Goal: Task Accomplishment & Management: Manage account settings

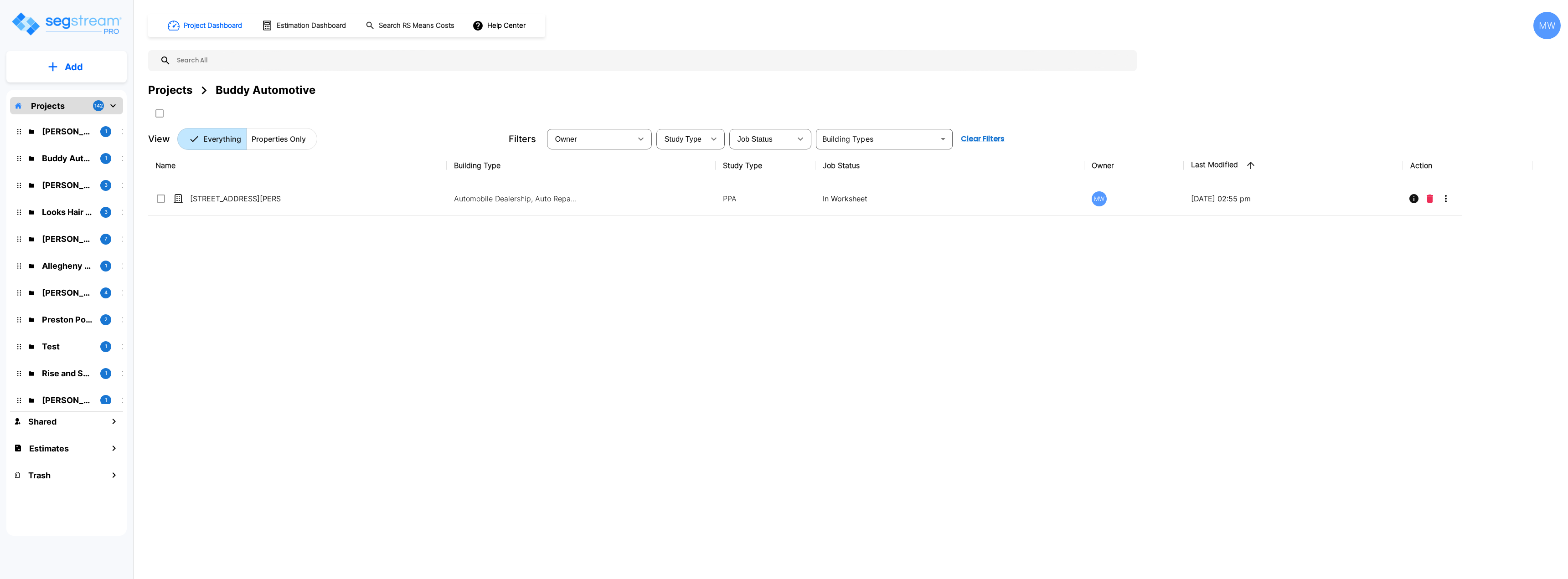
click at [266, 359] on div "Name Building Type Study Type Job Status Owner Last Modified Action 4770 Coving…" at bounding box center [840, 328] width 1384 height 359
click at [78, 188] on p "Tony Pope" at bounding box center [67, 185] width 51 height 12
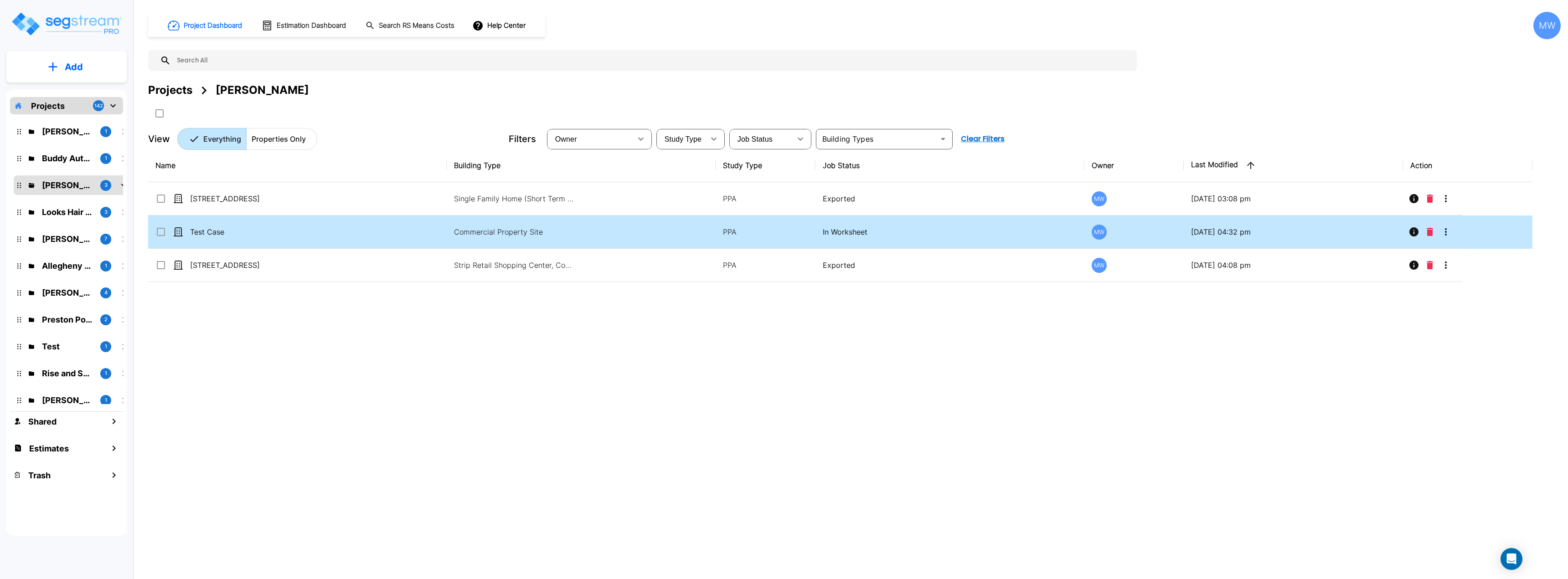
click at [341, 238] on td "Test Case" at bounding box center [297, 232] width 299 height 33
checkbox input "true"
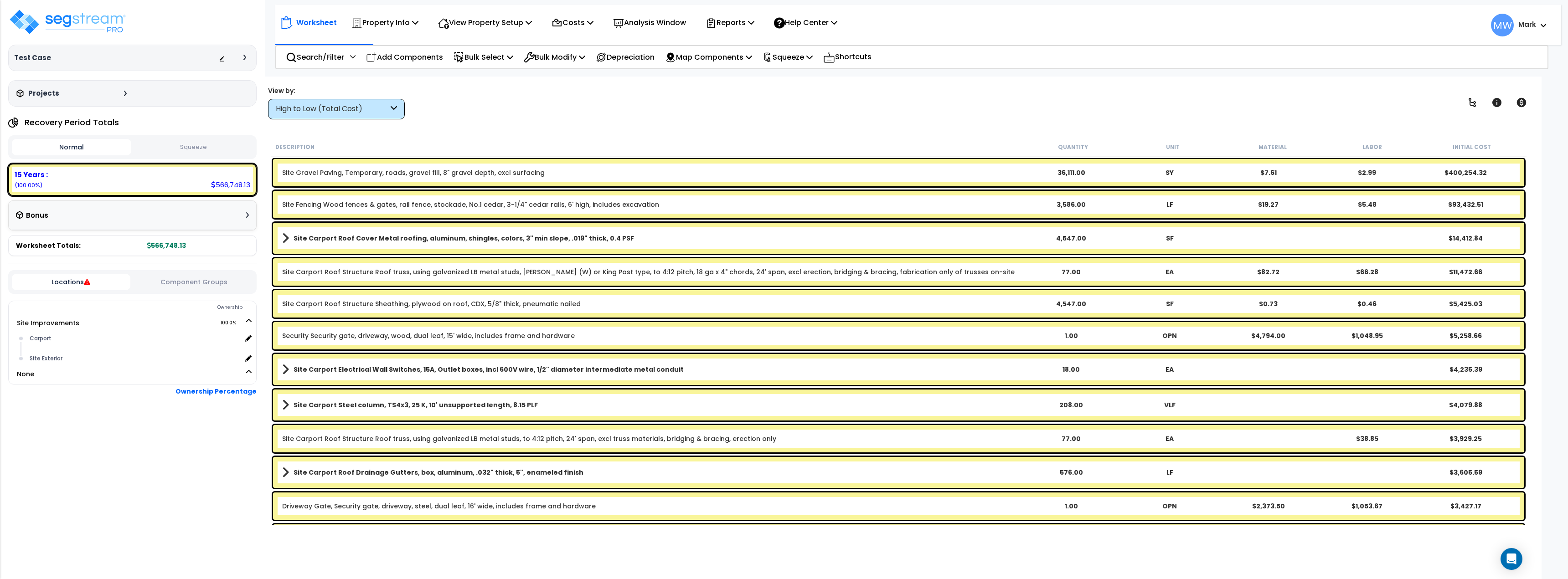
click at [198, 151] on button "Squeeze" at bounding box center [193, 146] width 119 height 16
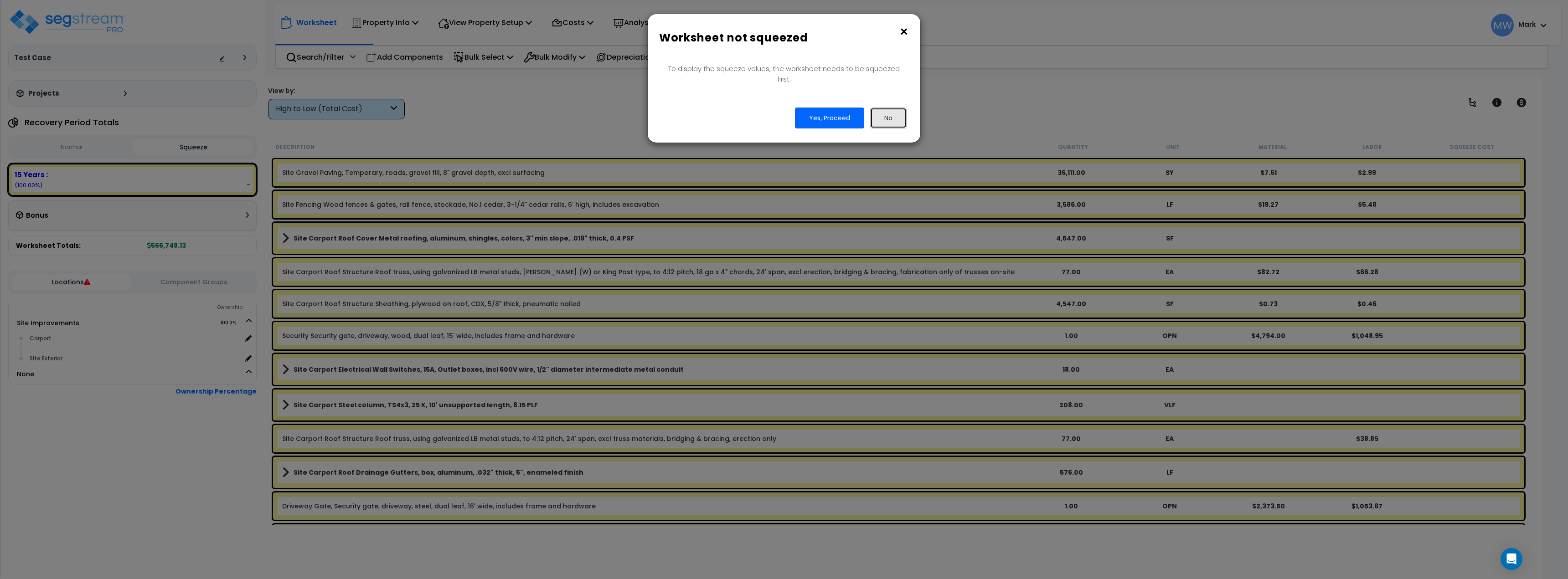
click at [889, 109] on button "No" at bounding box center [888, 118] width 36 height 21
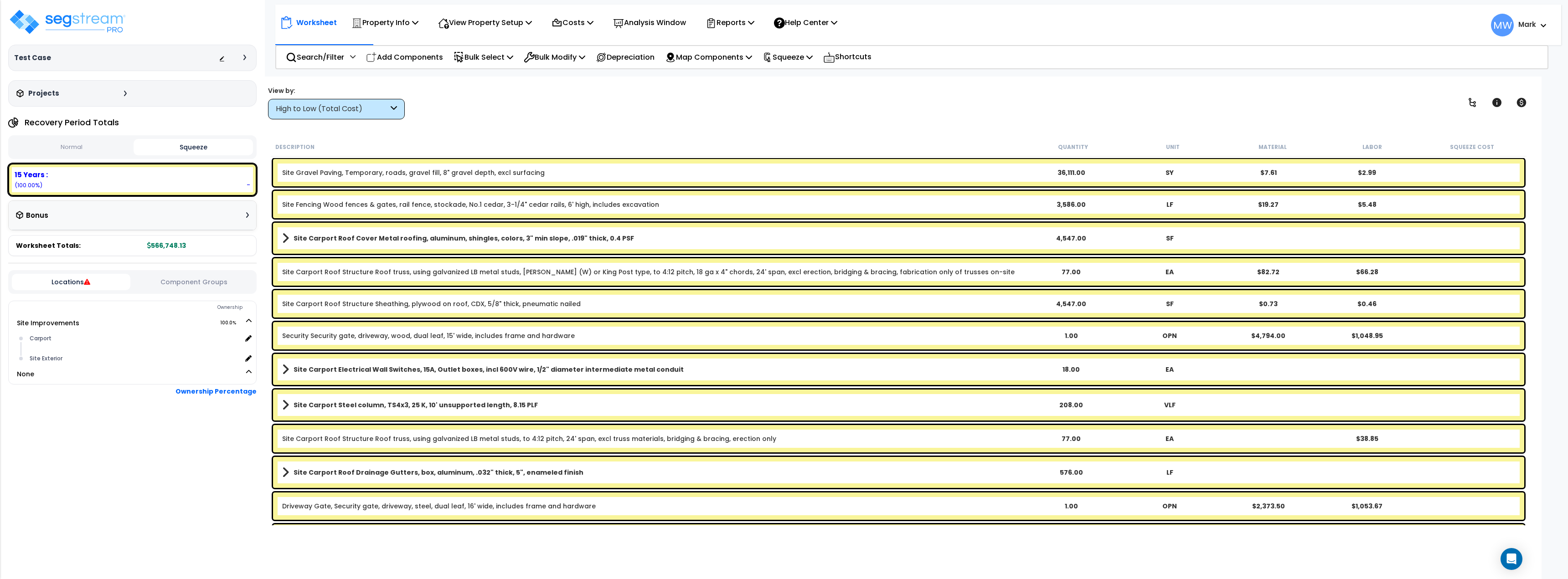
click at [66, 148] on button "Normal" at bounding box center [71, 146] width 119 height 16
click at [642, 58] on p "Depreciation" at bounding box center [625, 57] width 58 height 12
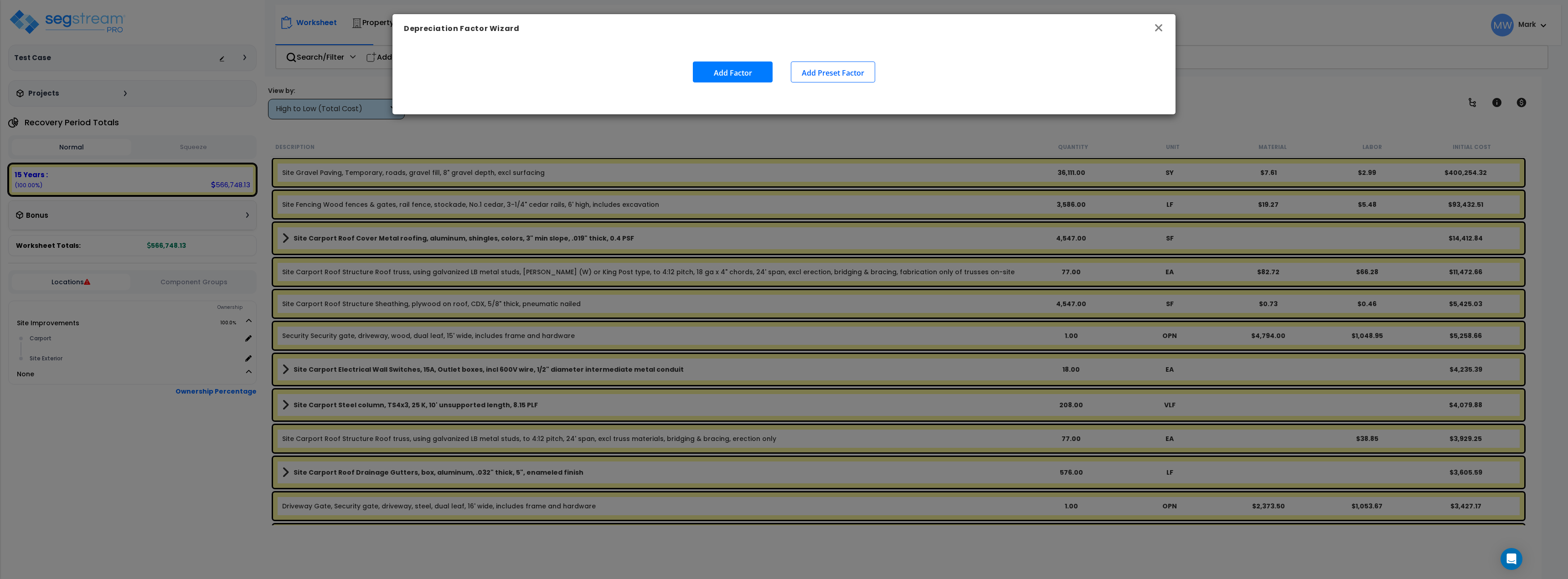
click at [1164, 25] on icon "button" at bounding box center [1158, 27] width 11 height 11
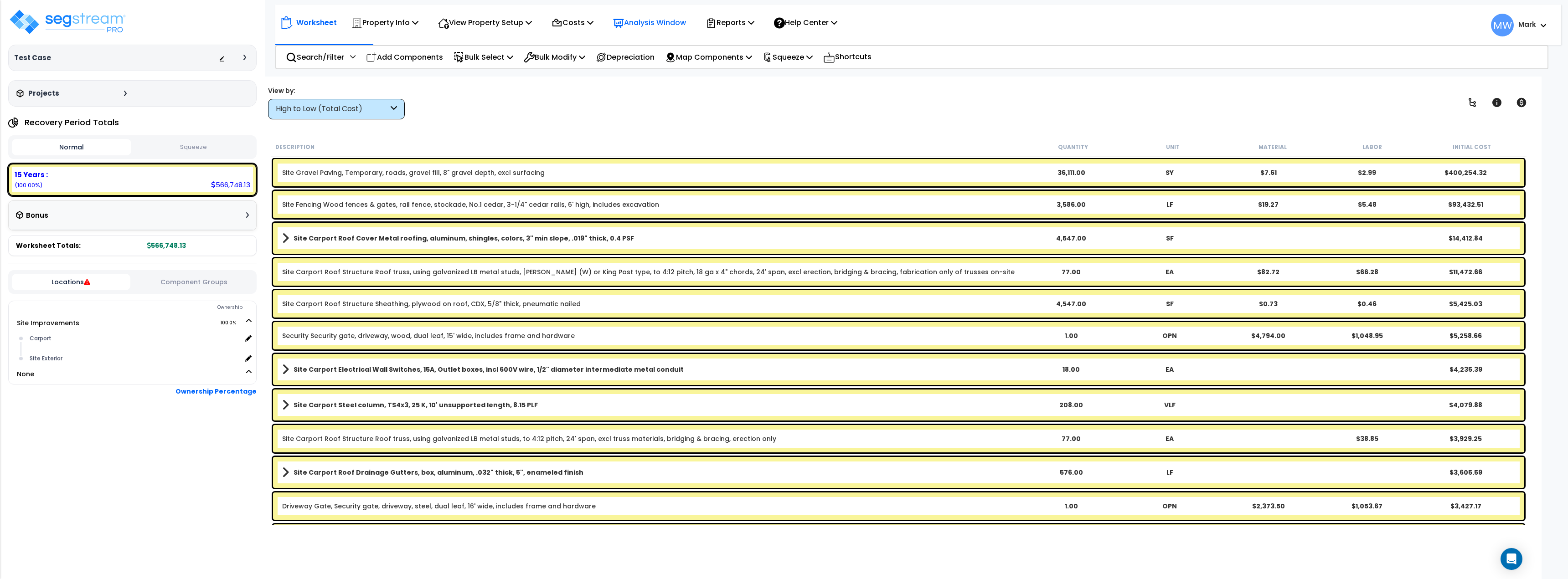
click at [662, 28] on p "Analysis Window" at bounding box center [649, 22] width 73 height 12
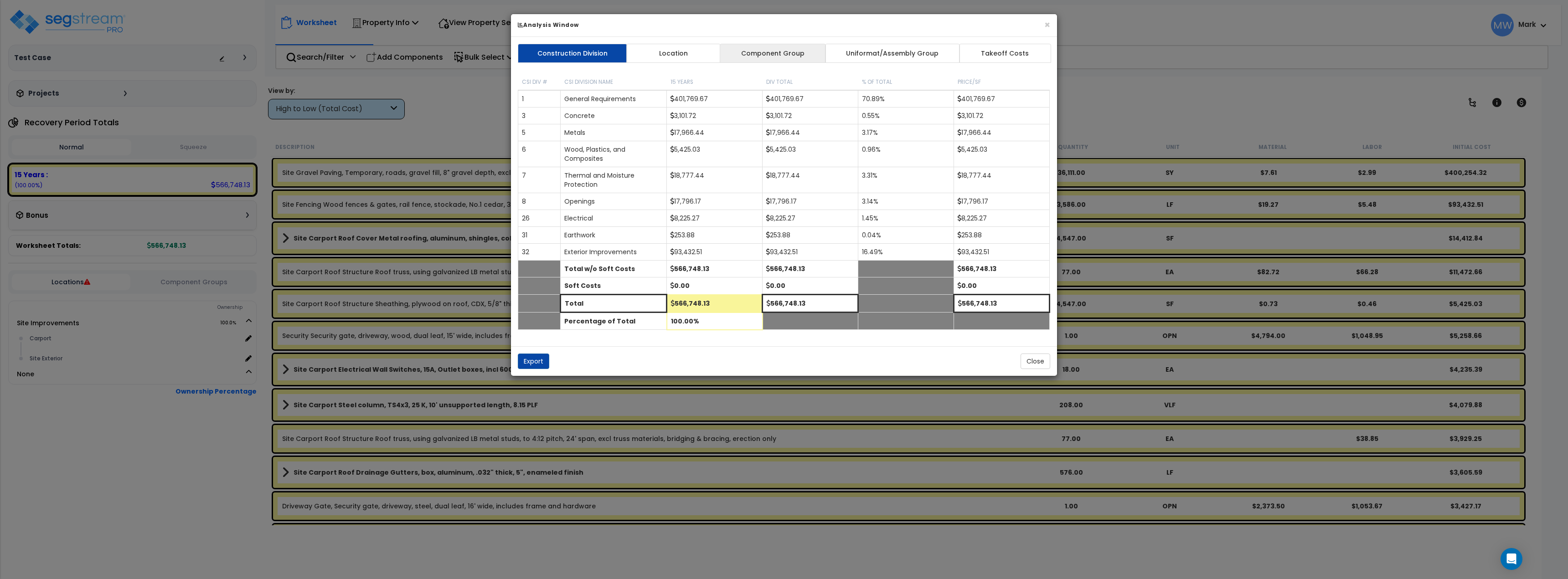
click at [780, 49] on link "Component Group" at bounding box center [773, 53] width 106 height 19
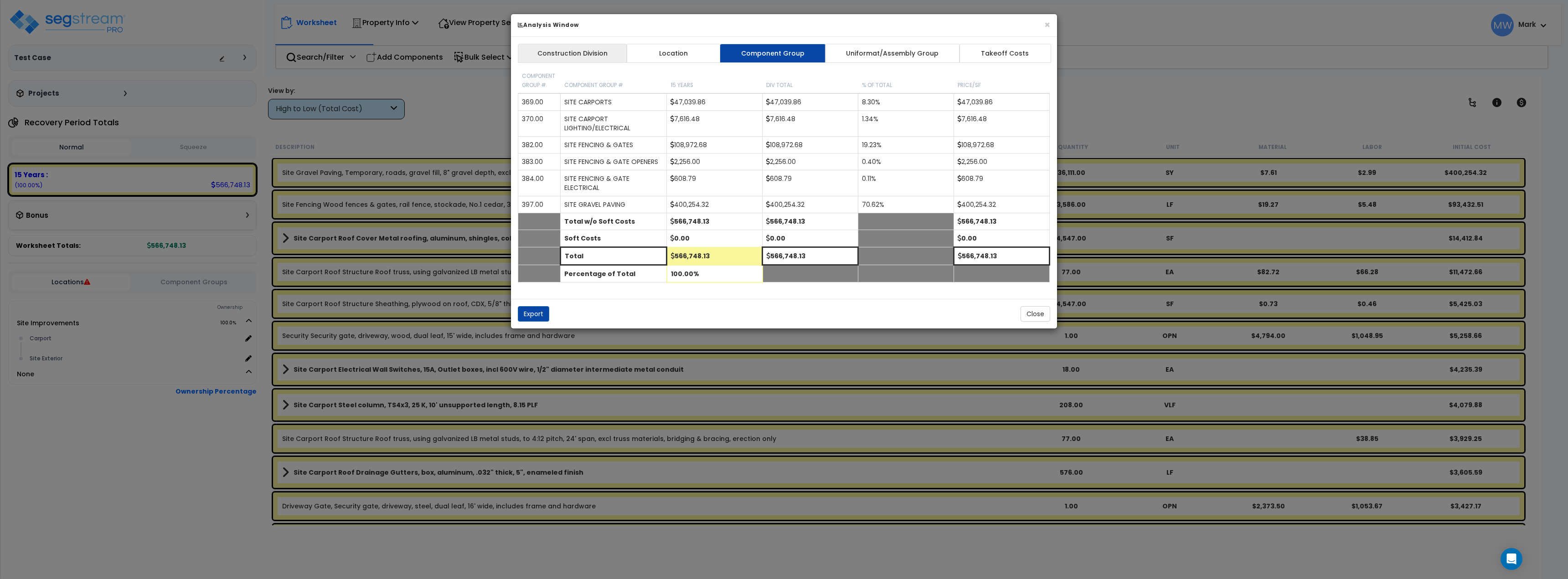
click at [593, 55] on link "Construction Division" at bounding box center [572, 53] width 109 height 19
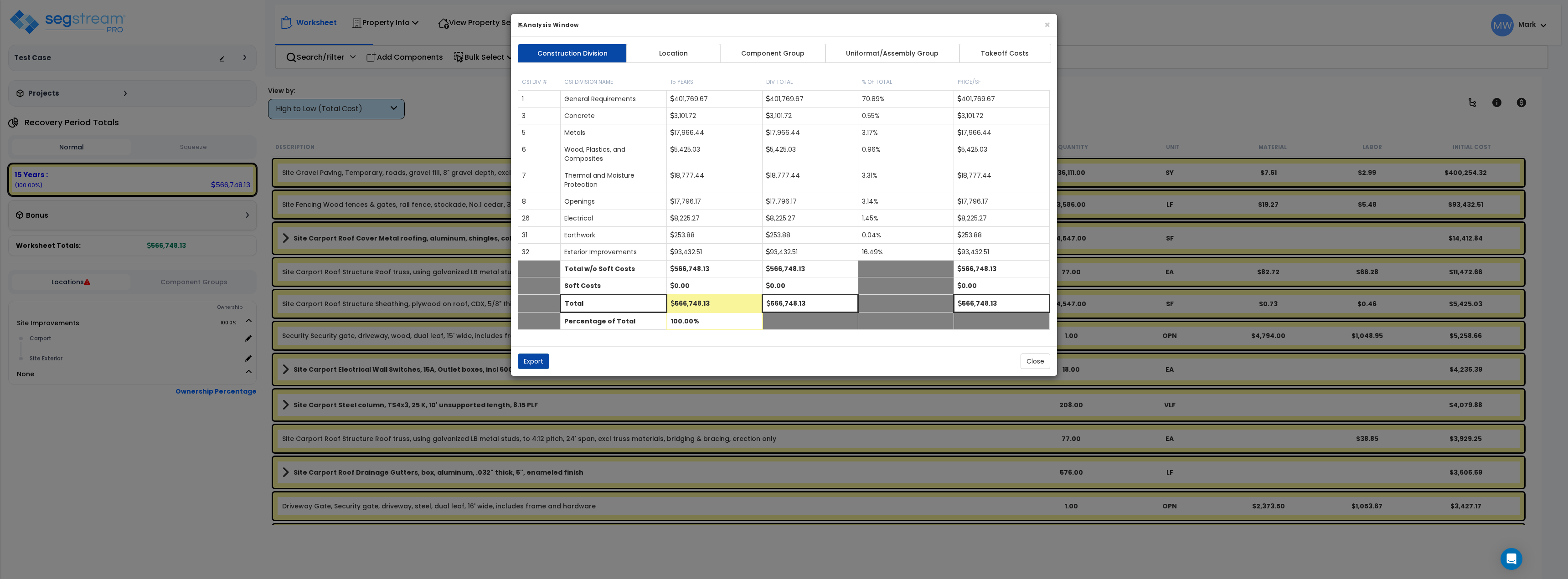
click at [668, 65] on div "Construction Division Location Component Group Uniformat/Assembly Group Takeoff…" at bounding box center [784, 192] width 547 height 309
click at [669, 60] on link "Location" at bounding box center [673, 53] width 95 height 19
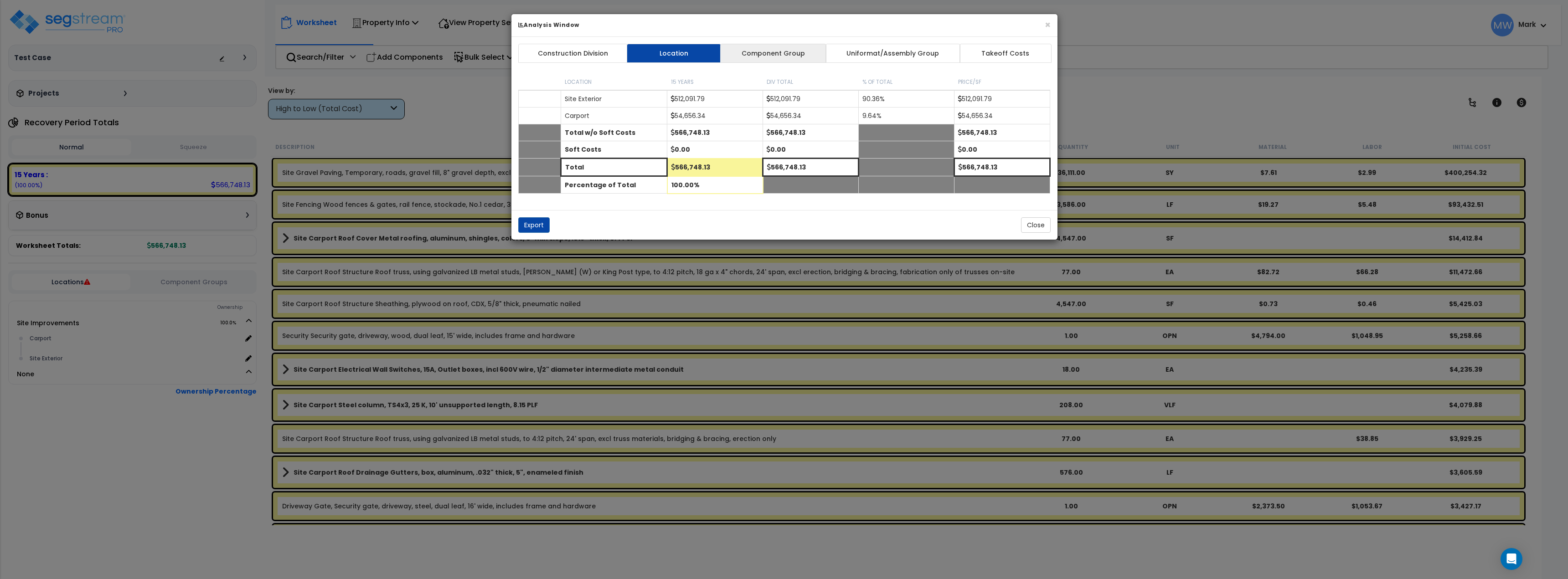
click at [747, 53] on link "Component Group" at bounding box center [773, 53] width 106 height 19
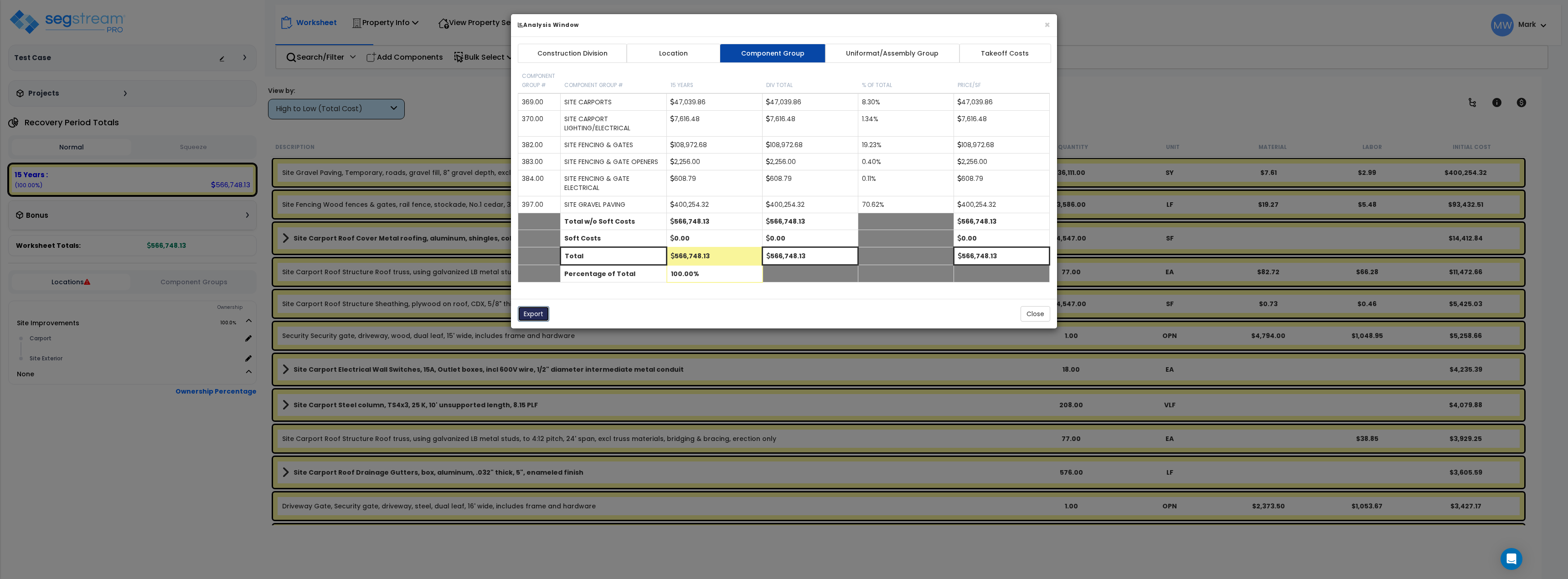
click at [538, 315] on button "Export" at bounding box center [533, 313] width 31 height 16
click at [1049, 21] on button "×" at bounding box center [1047, 25] width 6 height 10
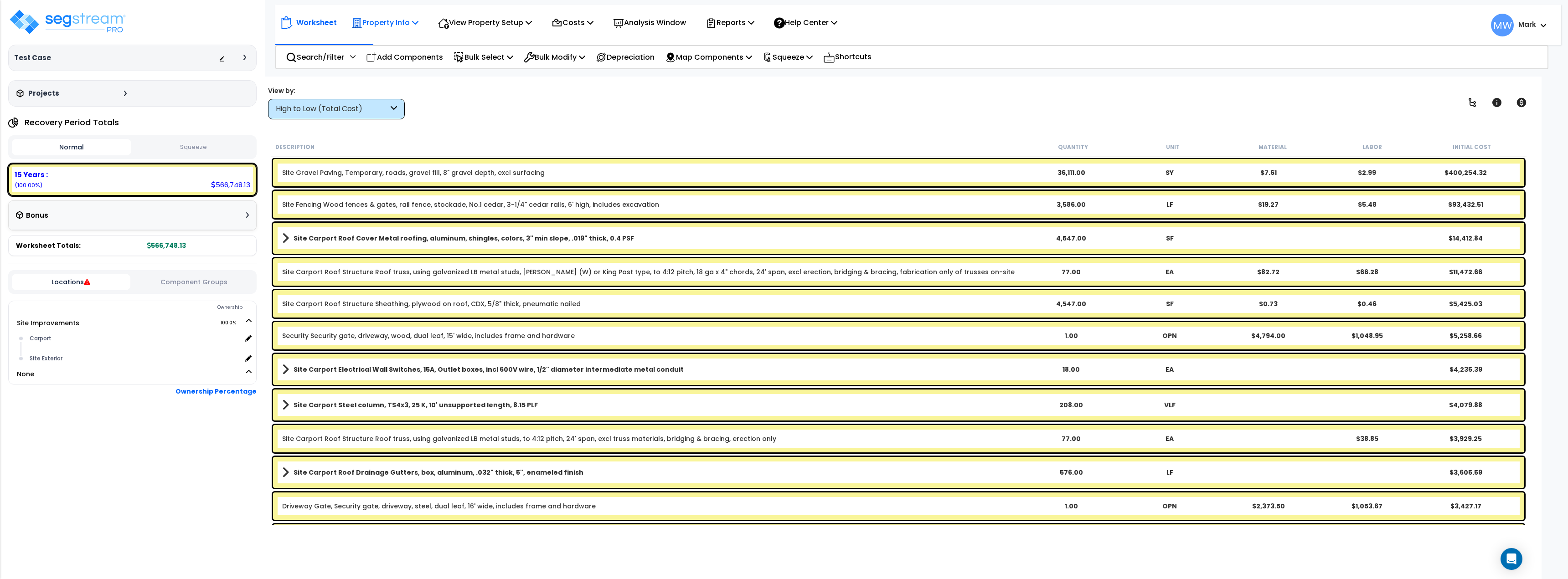
click at [392, 25] on p "Property Info" at bounding box center [384, 22] width 67 height 12
click at [509, 94] on div "View by: High to Low (Total Cost) High to Low (Total Cost)" at bounding box center [899, 102] width 1268 height 34
click at [323, 22] on p "Worksheet" at bounding box center [316, 22] width 40 height 12
click at [369, 19] on p "Property Info" at bounding box center [384, 22] width 67 height 12
click at [393, 39] on link "Property Setup" at bounding box center [393, 44] width 91 height 18
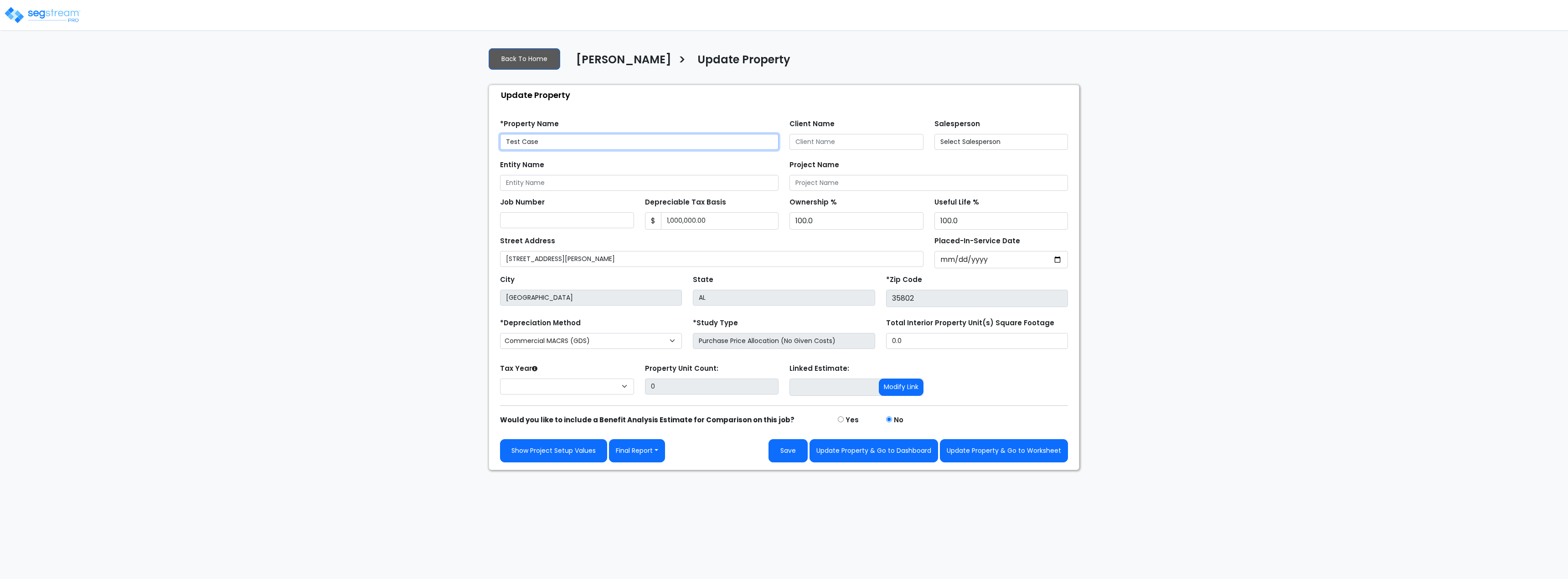
select select "2025"
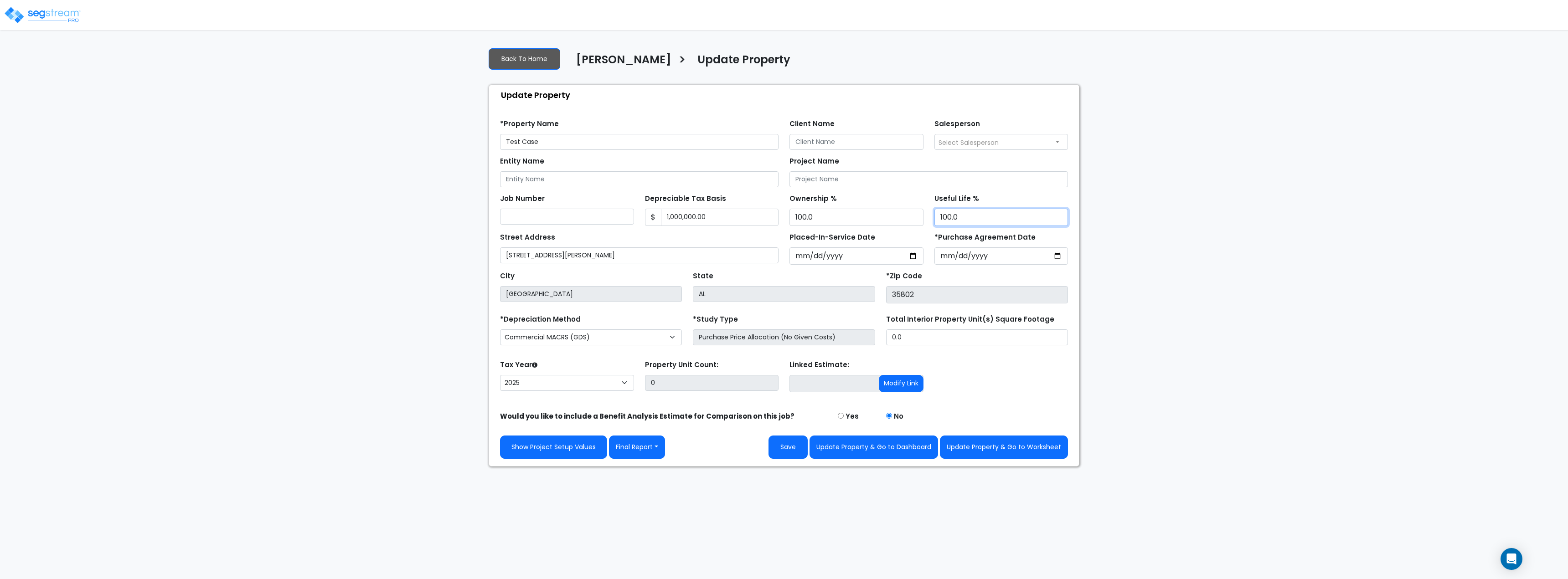
drag, startPoint x: 991, startPoint y: 217, endPoint x: 1003, endPoint y: 217, distance: 12.0
click at [991, 217] on input "100.0" at bounding box center [1001, 217] width 134 height 17
click at [1059, 220] on input "99" at bounding box center [1001, 217] width 134 height 17
click at [1059, 220] on input "83" at bounding box center [1001, 217] width 134 height 17
click at [1059, 220] on input "82" at bounding box center [1001, 217] width 134 height 17
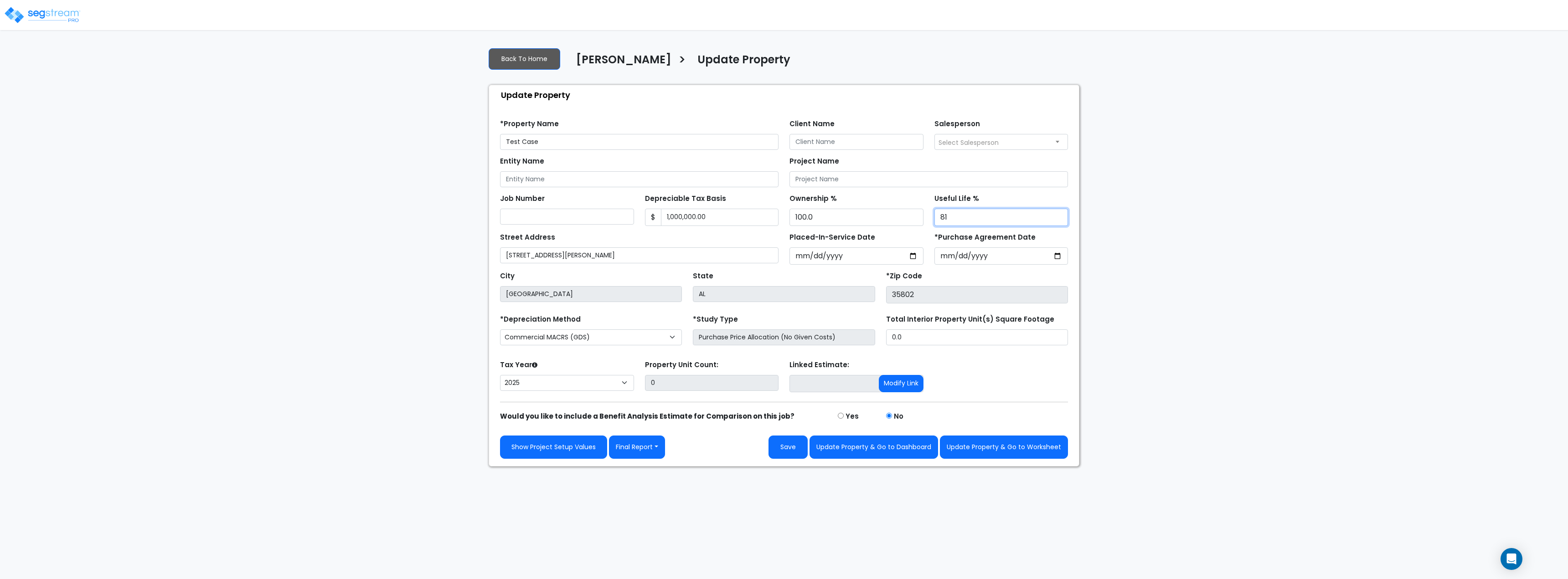
click at [1059, 220] on input "81" at bounding box center [1001, 217] width 134 height 17
type input "80"
click at [1059, 220] on input "80" at bounding box center [1001, 217] width 134 height 17
click at [998, 453] on button "Update Property & Go to Worksheet" at bounding box center [1004, 447] width 128 height 23
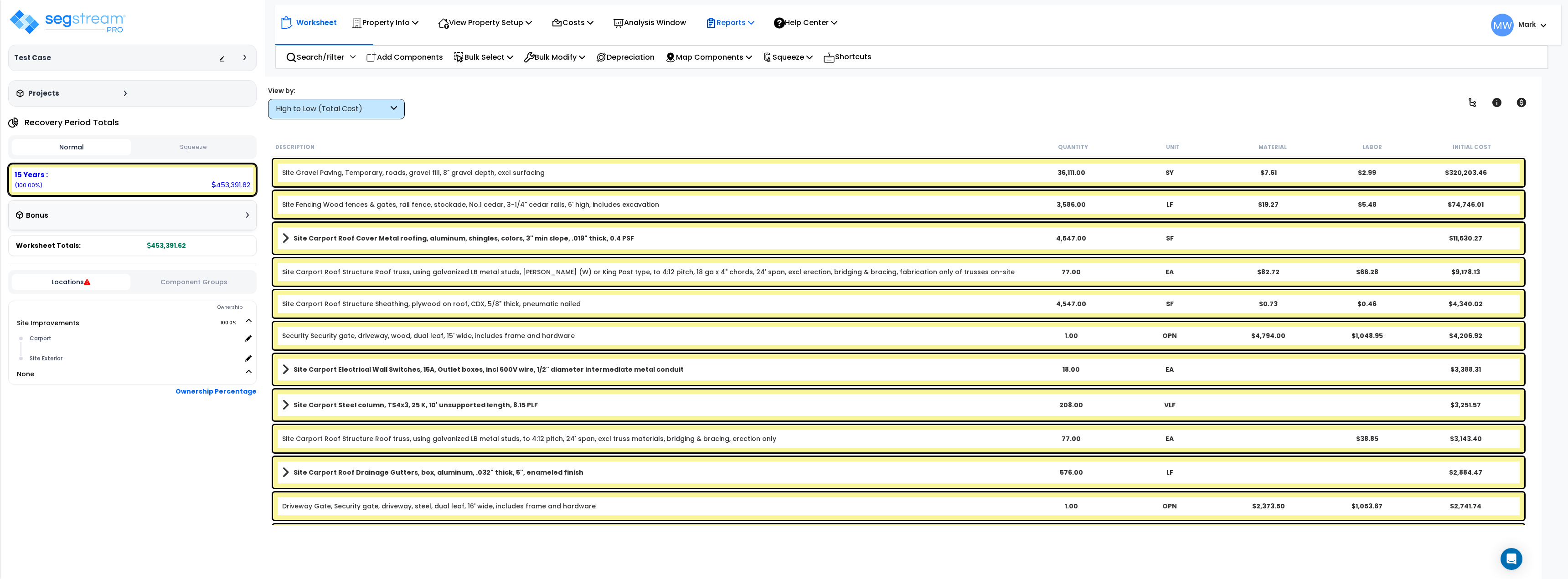
click at [741, 19] on p "Reports" at bounding box center [729, 22] width 49 height 12
click at [856, 117] on div "View by: High to Low (Total Cost) High to Low (Total Cost)" at bounding box center [899, 102] width 1268 height 34
click at [755, 19] on p "Reports" at bounding box center [729, 22] width 49 height 12
click at [900, 95] on div "View by: High to Low (Total Cost) High to Low (Total Cost)" at bounding box center [899, 102] width 1268 height 34
click at [618, 23] on div "Analysis Window" at bounding box center [649, 22] width 83 height 21
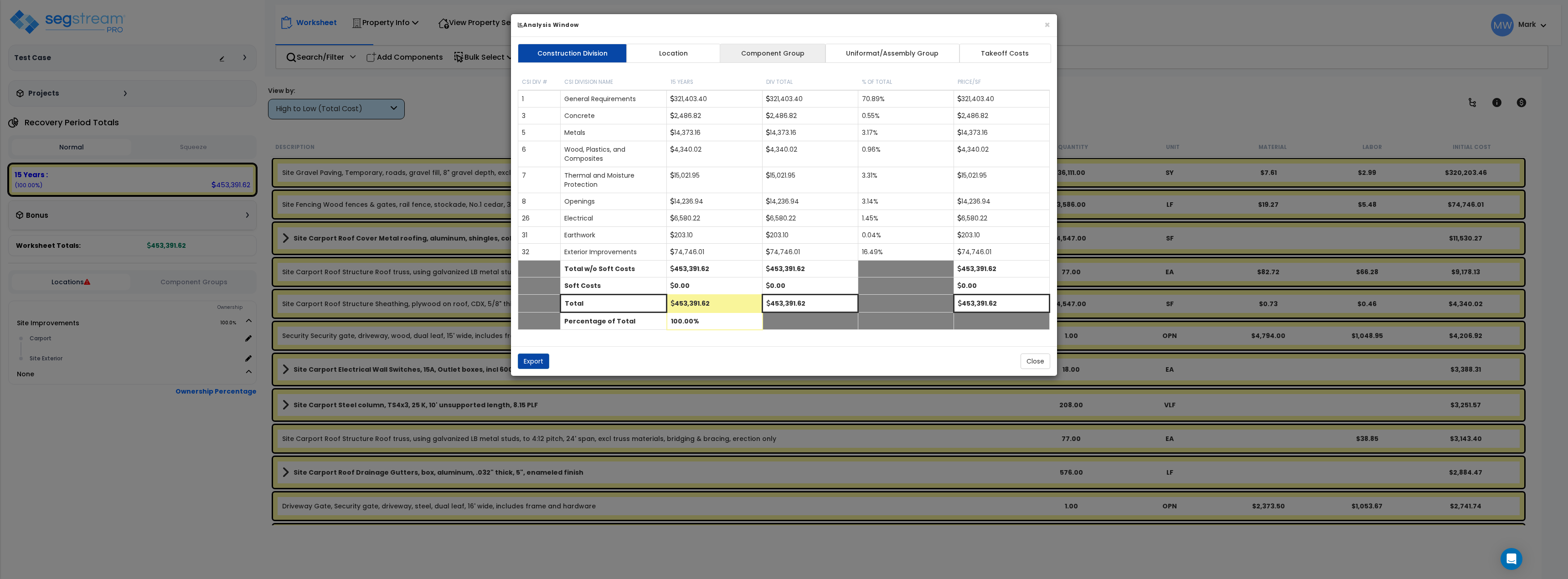
click at [762, 49] on link "Component Group" at bounding box center [773, 53] width 106 height 19
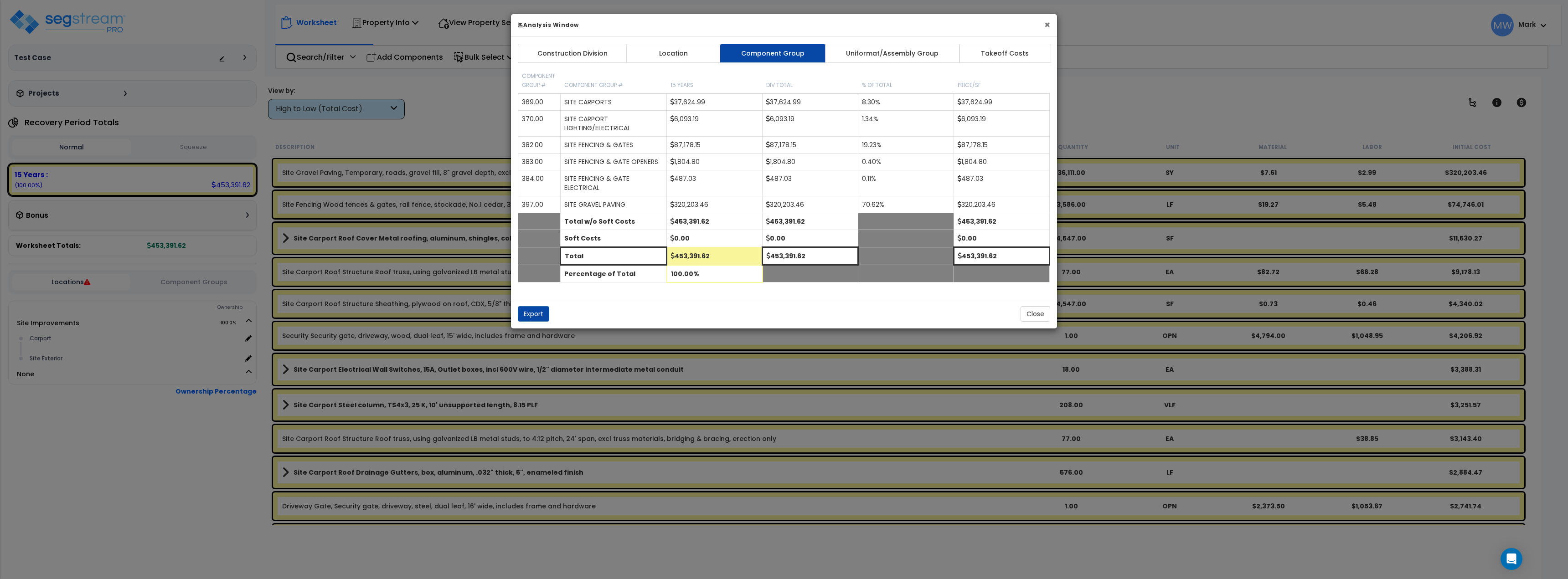
click at [1045, 22] on button "×" at bounding box center [1047, 25] width 6 height 10
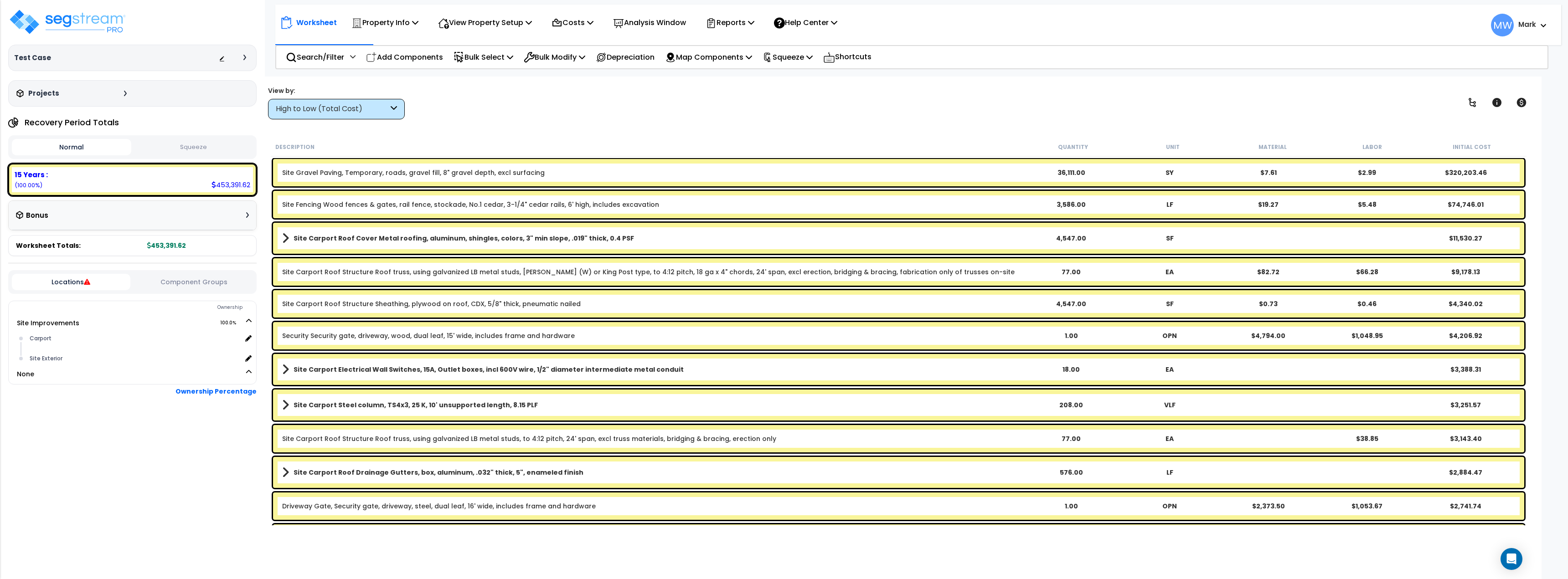
click at [228, 149] on button "Squeeze" at bounding box center [193, 146] width 119 height 16
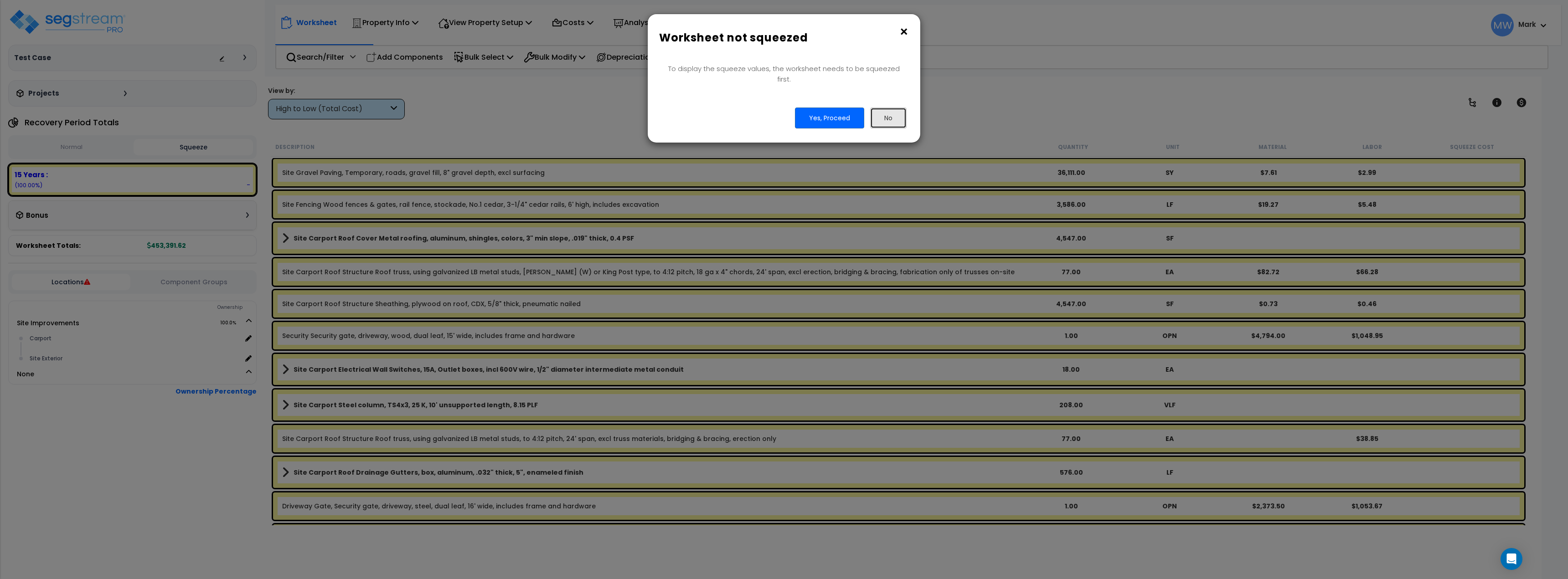
click at [873, 108] on button "No" at bounding box center [888, 118] width 36 height 21
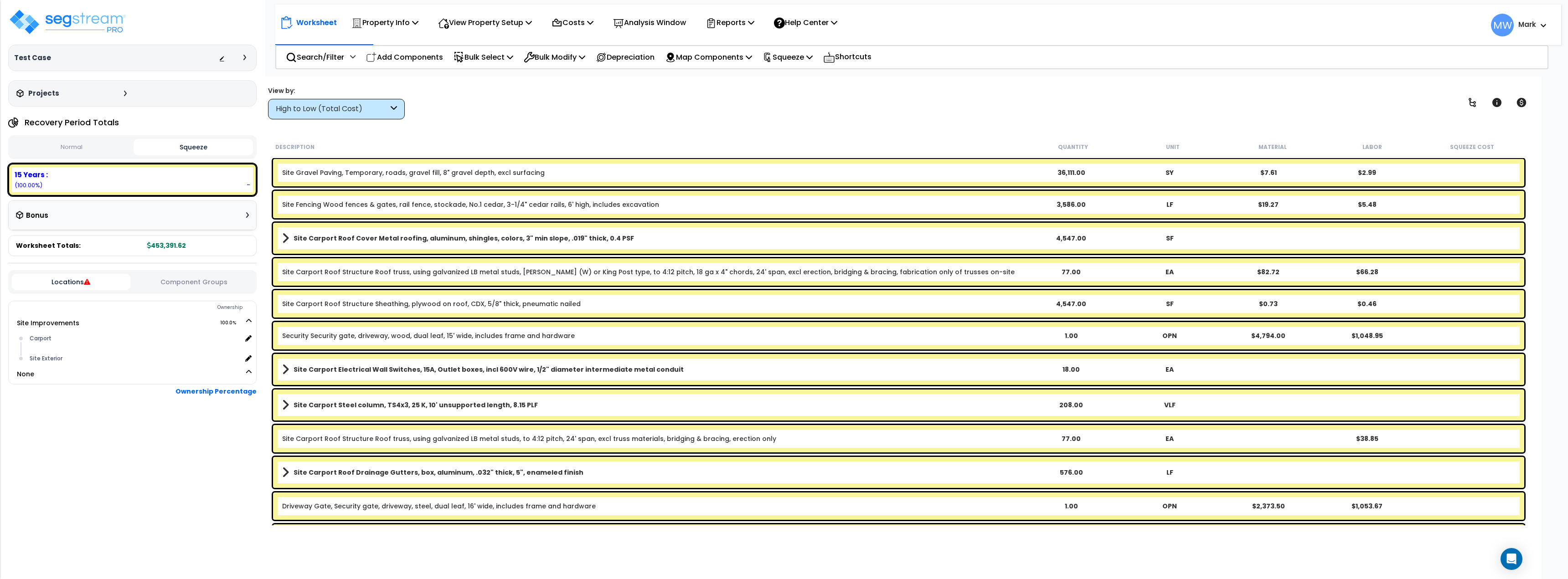
click at [88, 147] on button "Normal" at bounding box center [71, 146] width 119 height 16
click at [481, 25] on p "View Property Setup" at bounding box center [485, 22] width 94 height 12
click at [364, 27] on p "Property Info" at bounding box center [384, 22] width 67 height 12
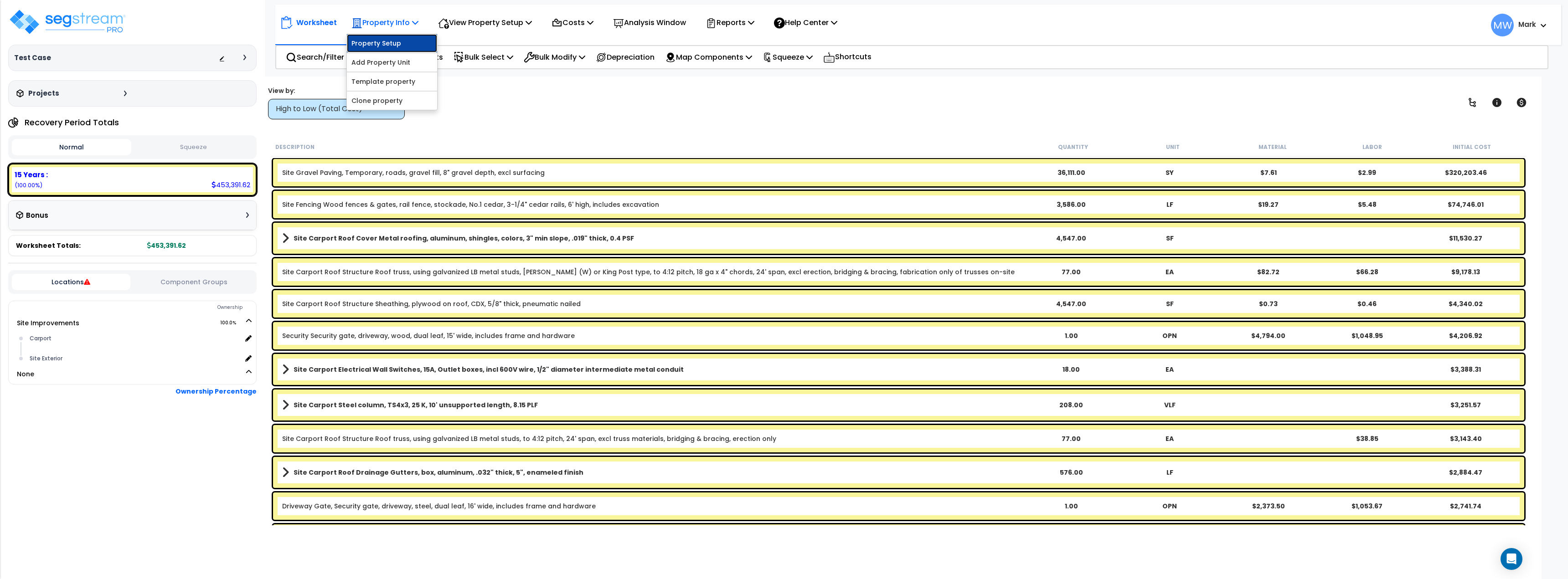
click at [383, 45] on link "Property Setup" at bounding box center [393, 44] width 91 height 18
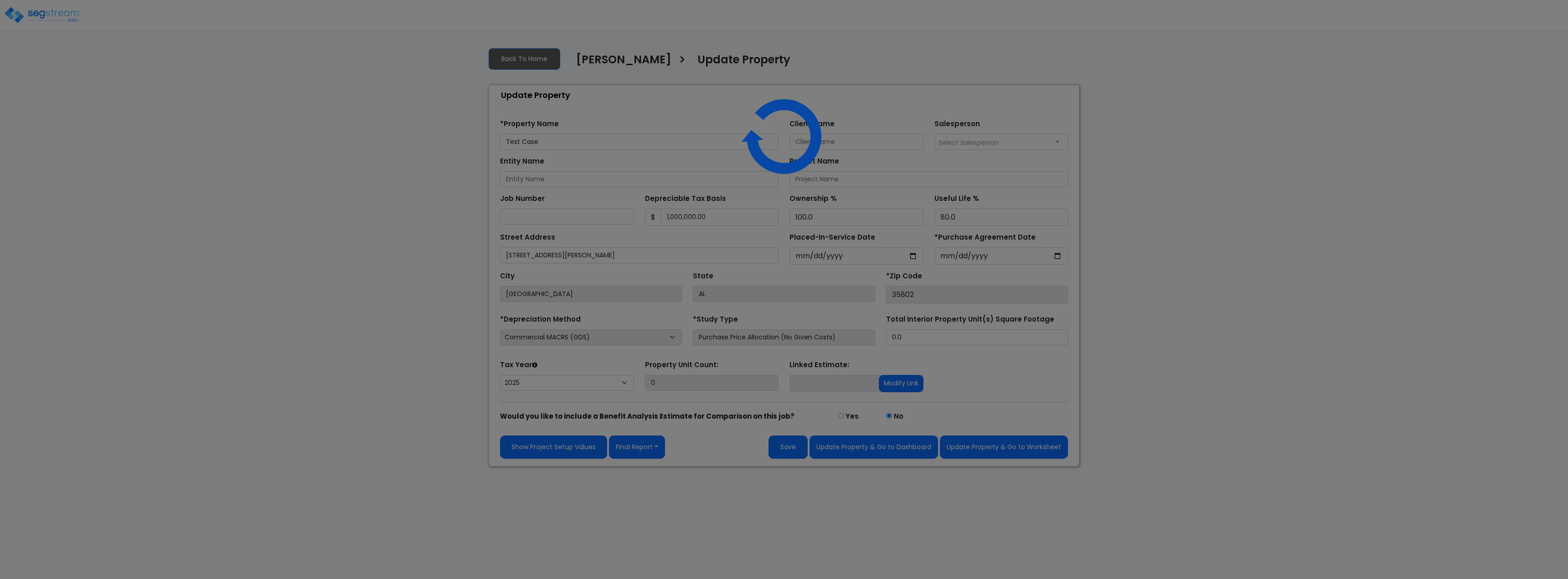
select select "2025"
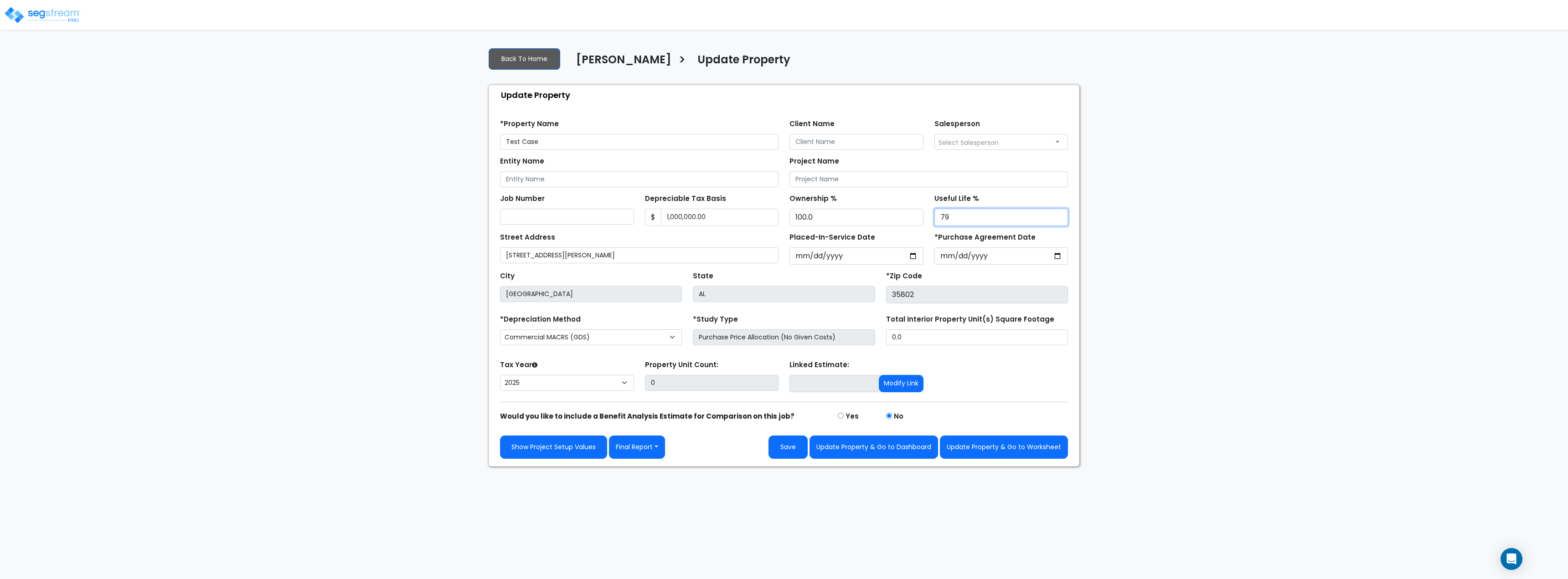
click at [1059, 221] on input "79" at bounding box center [1001, 217] width 134 height 17
click at [1059, 221] on input "78" at bounding box center [1001, 217] width 134 height 17
click at [1059, 221] on input "77" at bounding box center [1001, 217] width 134 height 17
click at [1059, 221] on input "76" at bounding box center [1001, 217] width 134 height 17
type input "75"
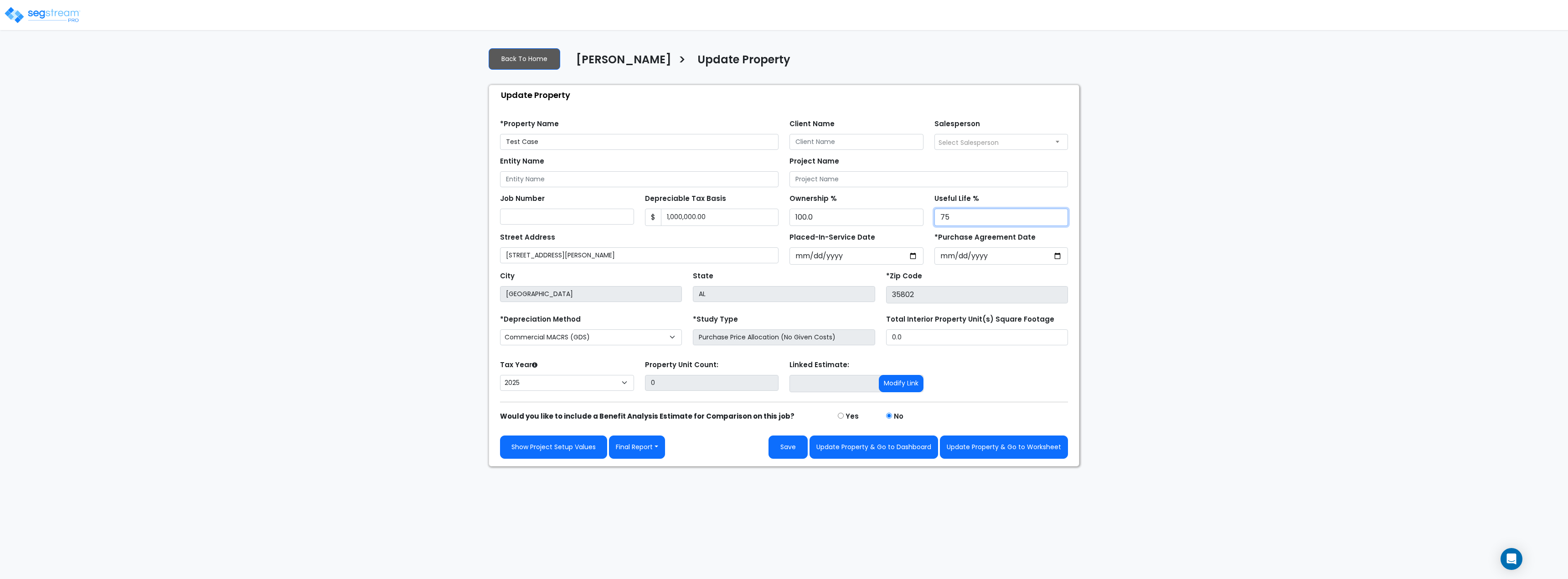
click at [1059, 221] on input "75" at bounding box center [1001, 217] width 134 height 17
click at [1006, 454] on button "Update Property & Go to Worksheet" at bounding box center [1004, 447] width 128 height 23
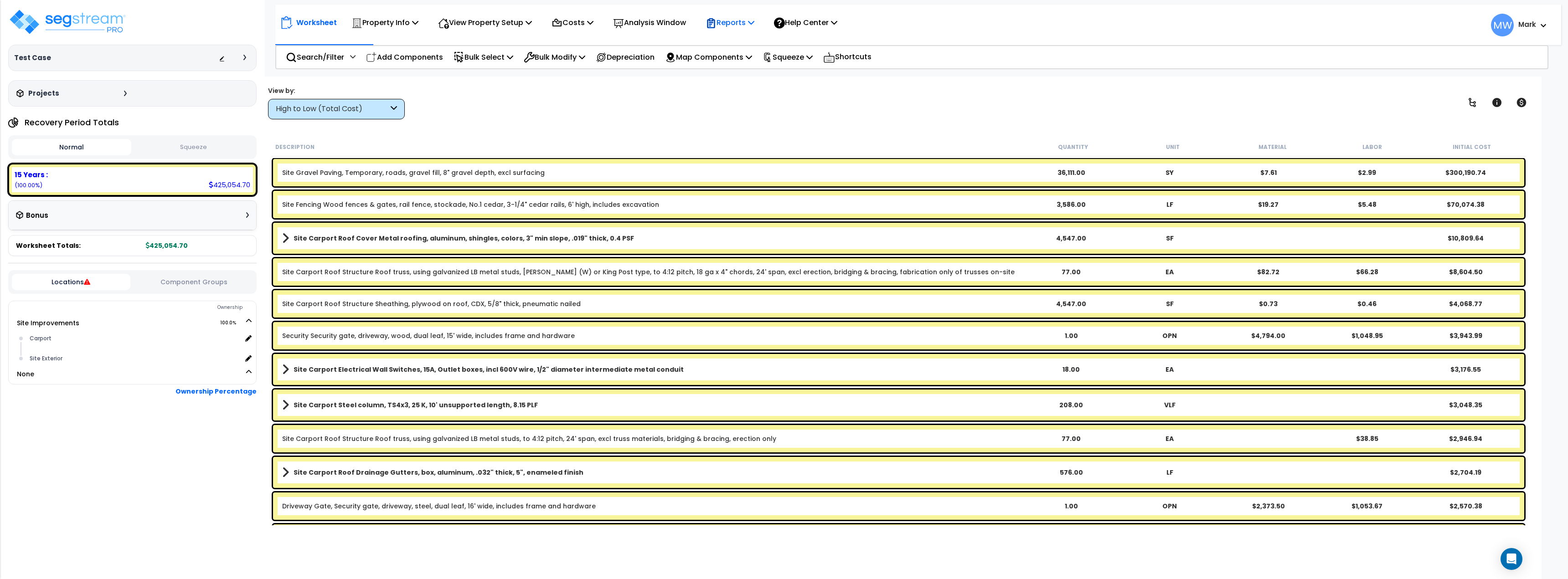
click at [755, 30] on div "Reports" at bounding box center [729, 22] width 49 height 21
click at [875, 120] on div "Worksheet Property Info Property Setup Add Property Unit Template property Clon…" at bounding box center [899, 366] width 1287 height 579
click at [632, 25] on p "Analysis Window" at bounding box center [649, 22] width 73 height 12
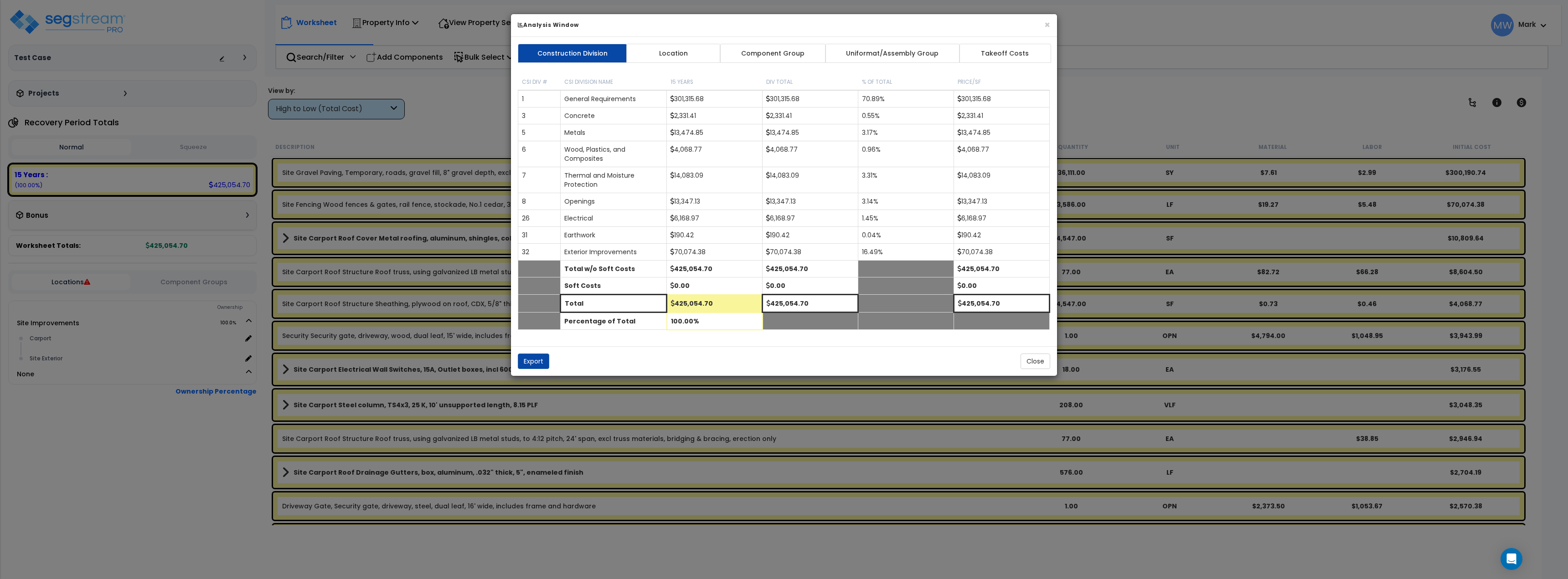
click at [663, 44] on div "Construction Division Location Component Group Uniformat/Assembly Group Takeoff…" at bounding box center [784, 192] width 547 height 309
click at [715, 53] on link "Location" at bounding box center [673, 53] width 95 height 19
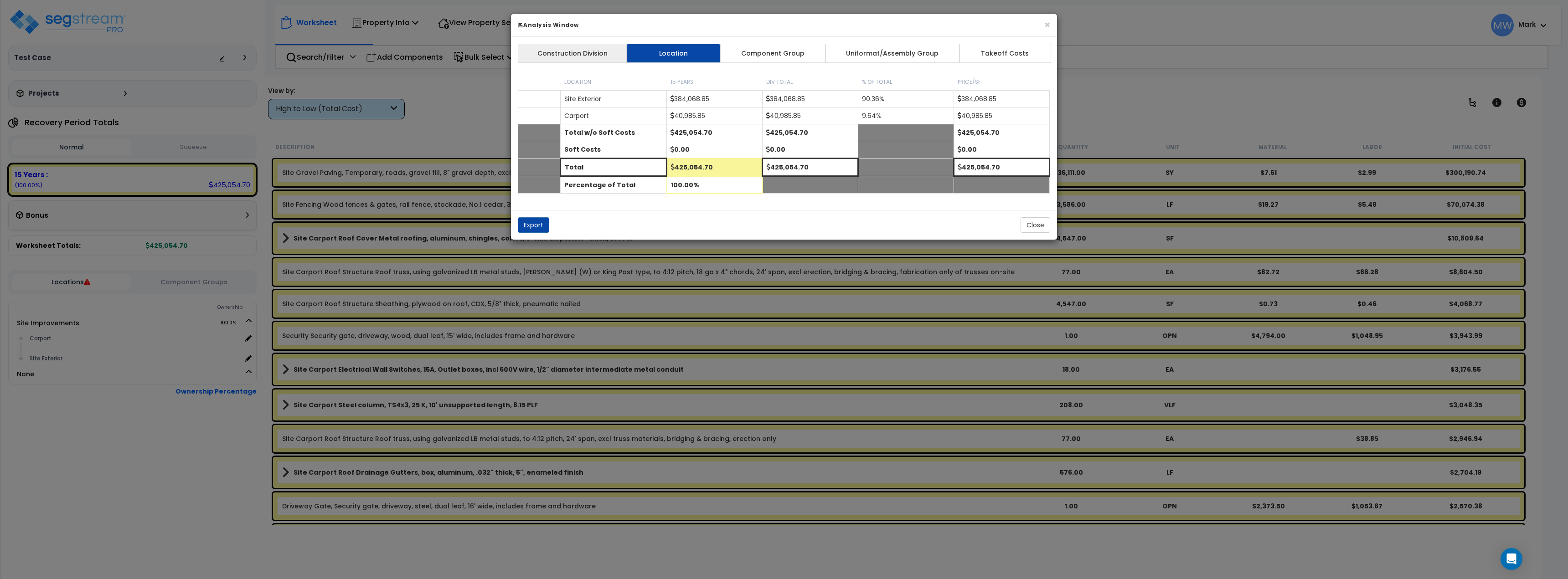
click at [579, 50] on link "Construction Division" at bounding box center [572, 53] width 109 height 19
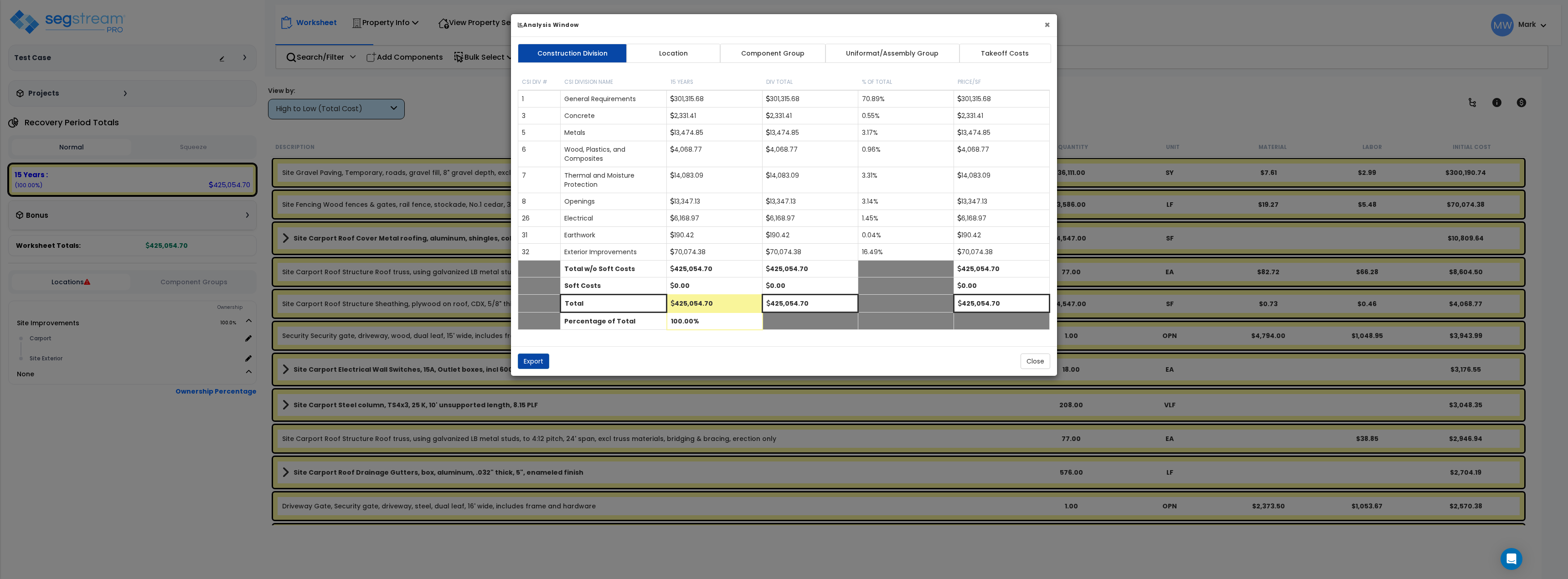
click at [1047, 25] on button "×" at bounding box center [1047, 25] width 6 height 10
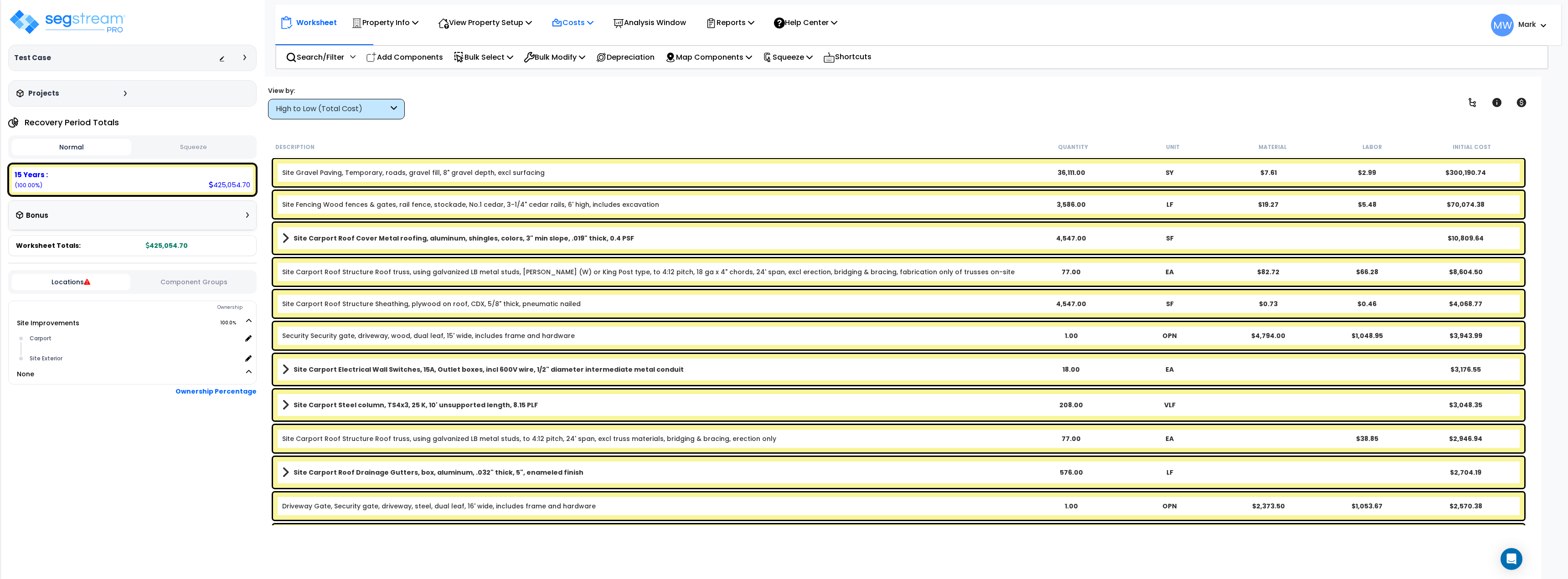
click at [580, 28] on p "Costs" at bounding box center [572, 22] width 42 height 12
click at [597, 107] on div "View by: High to Low (Total Cost) High to Low (Total Cost)" at bounding box center [899, 102] width 1268 height 34
click at [584, 28] on p "Costs" at bounding box center [572, 22] width 42 height 12
click at [650, 26] on p "Analysis Window" at bounding box center [649, 22] width 73 height 12
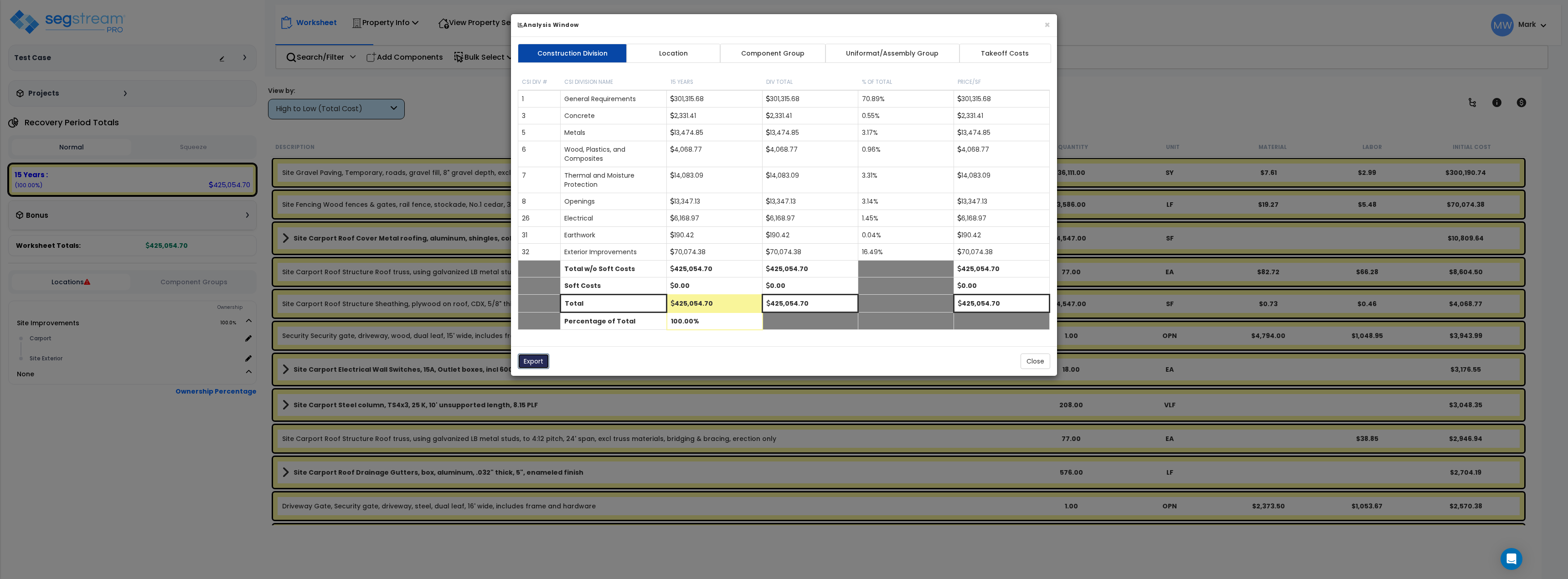
click at [534, 358] on button "Export" at bounding box center [533, 361] width 31 height 16
click at [1069, 27] on div "× Analysis Window Construction Division Location Component Group Uniformat/Asse…" at bounding box center [784, 290] width 1568 height 579
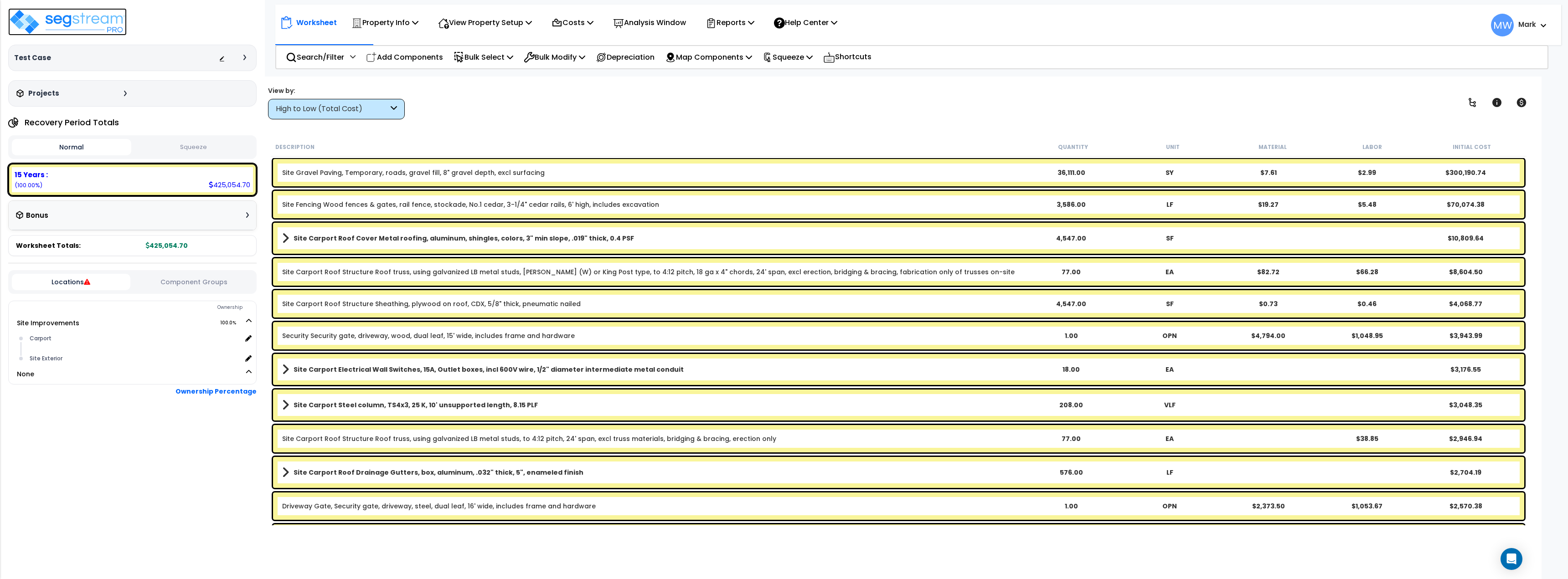
click at [41, 12] on img at bounding box center [67, 21] width 119 height 27
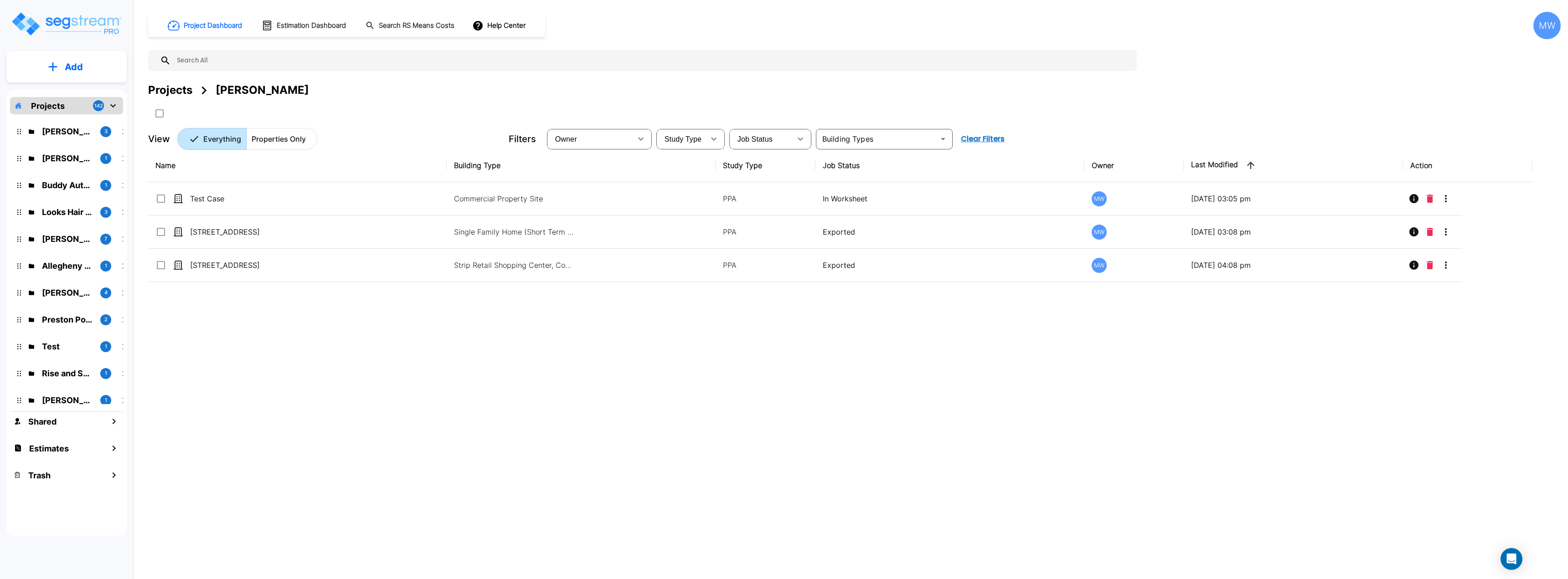
click at [319, 181] on th "Name" at bounding box center [297, 165] width 299 height 33
click at [69, 165] on div "[PERSON_NAME]'s Auto and Glass 1" at bounding box center [73, 159] width 119 height 20
click at [69, 187] on p "Buddy Automotive" at bounding box center [67, 185] width 51 height 12
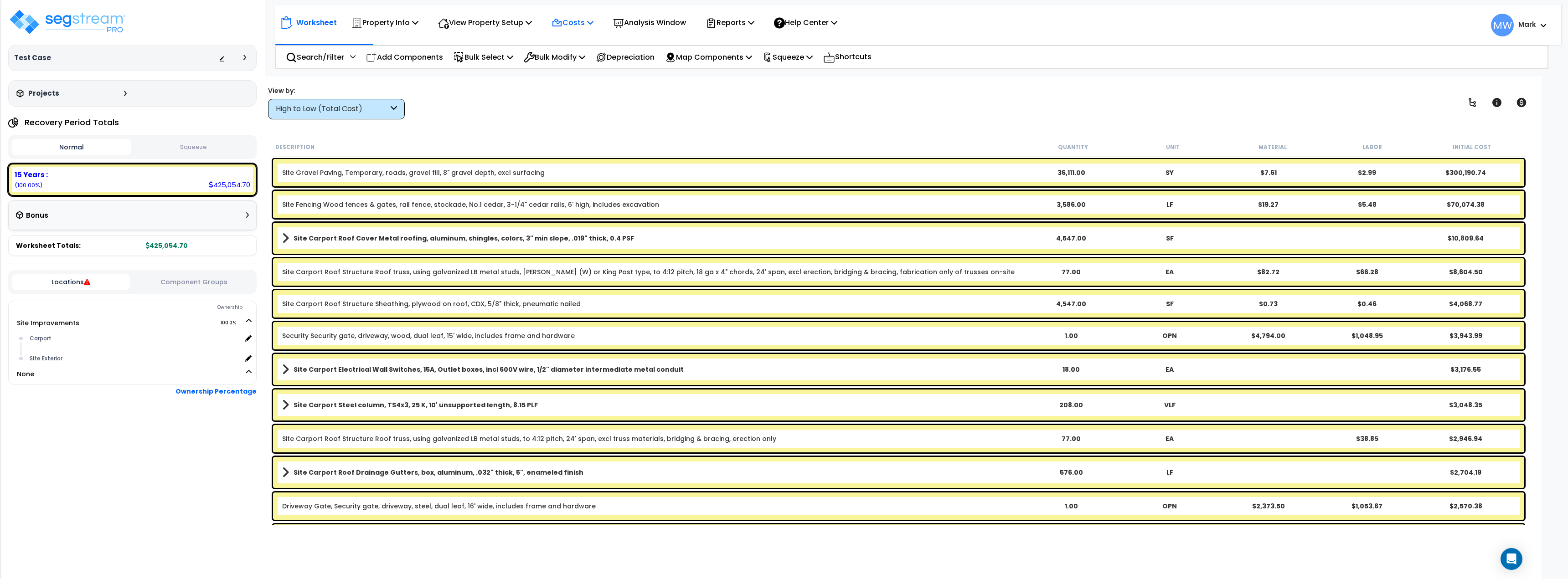
click at [589, 30] on div "Costs" at bounding box center [572, 22] width 42 height 21
click at [709, 107] on div "View by: High to Low (Total Cost) High to Low (Total Cost)" at bounding box center [899, 102] width 1268 height 34
click at [746, 30] on div "Reports" at bounding box center [729, 22] width 49 height 21
click at [822, 104] on div "View by: High to Low (Total Cost) High to Low (Total Cost)" at bounding box center [899, 102] width 1268 height 34
click at [812, 60] on p "Squeeze" at bounding box center [788, 57] width 50 height 12
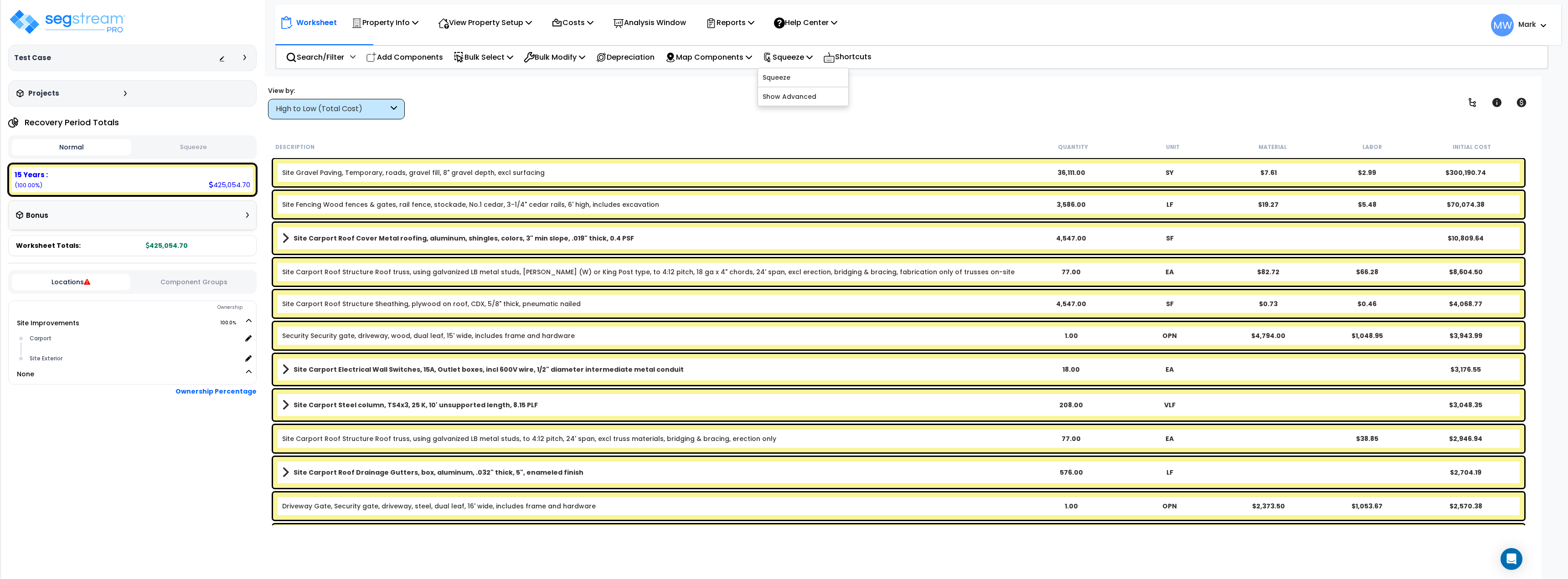
click at [716, 108] on div "View by: High to Low (Total Cost) High to Low (Total Cost)" at bounding box center [899, 102] width 1268 height 34
click at [742, 15] on div "Reports" at bounding box center [729, 22] width 49 height 21
click at [590, 104] on div "View by: High to Low (Total Cost) High to Low (Total Cost)" at bounding box center [899, 102] width 1268 height 34
click at [490, 29] on p "View Property Setup" at bounding box center [485, 22] width 94 height 12
click at [578, 28] on p "Costs" at bounding box center [572, 22] width 42 height 12
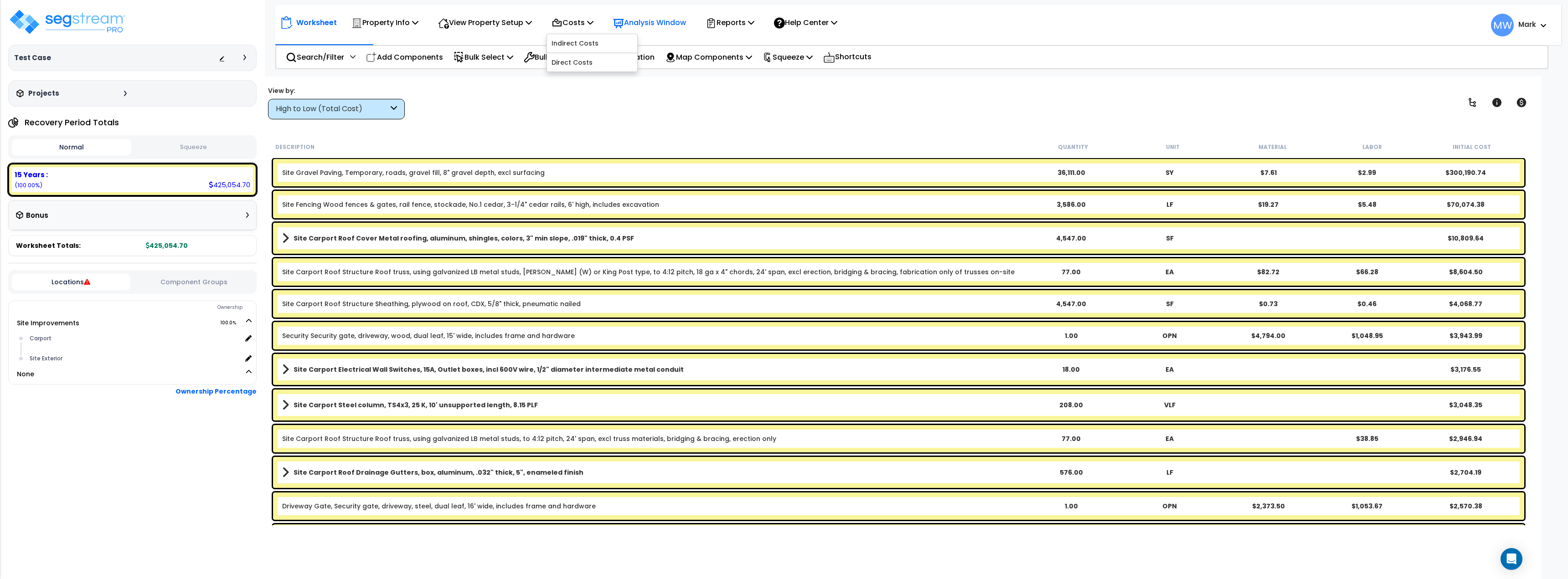
click at [655, 29] on p "Analysis Window" at bounding box center [649, 22] width 73 height 12
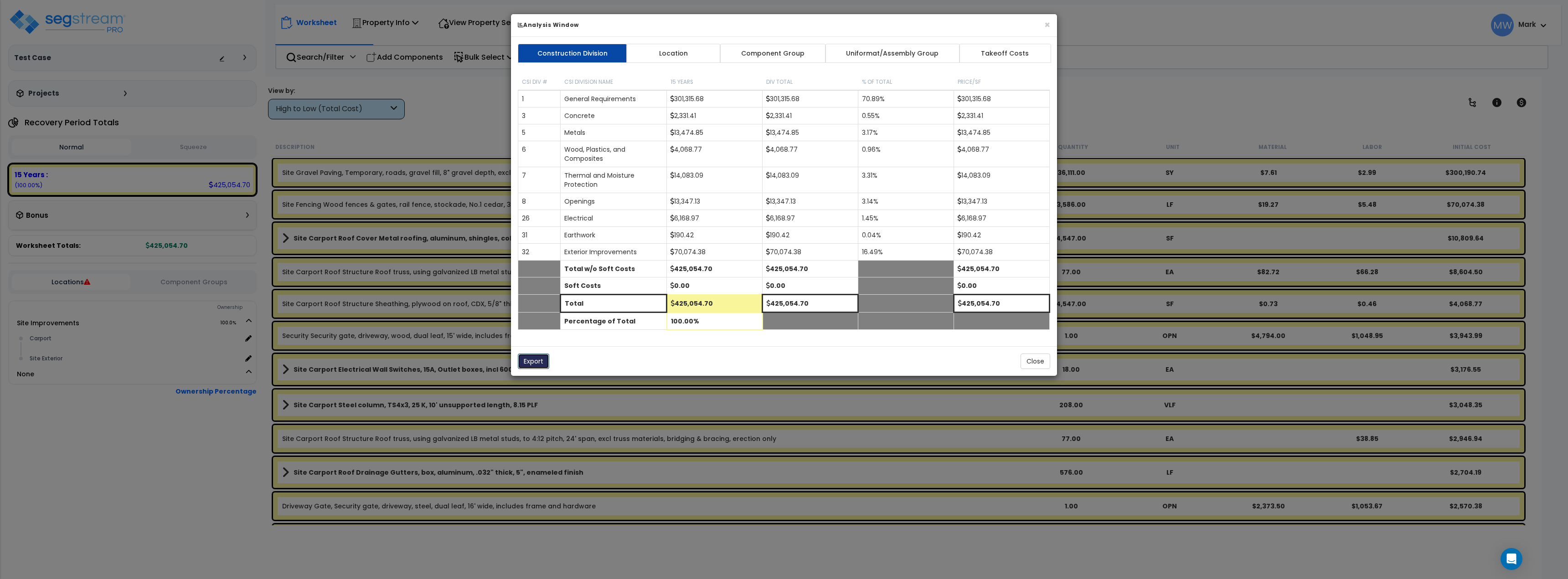
click at [528, 363] on button "Export" at bounding box center [533, 361] width 31 height 16
click at [691, 43] on div "Construction Division Location Component Group Uniformat/Assembly Group Takeoff…" at bounding box center [784, 192] width 547 height 309
click at [691, 47] on link "Location" at bounding box center [673, 53] width 95 height 19
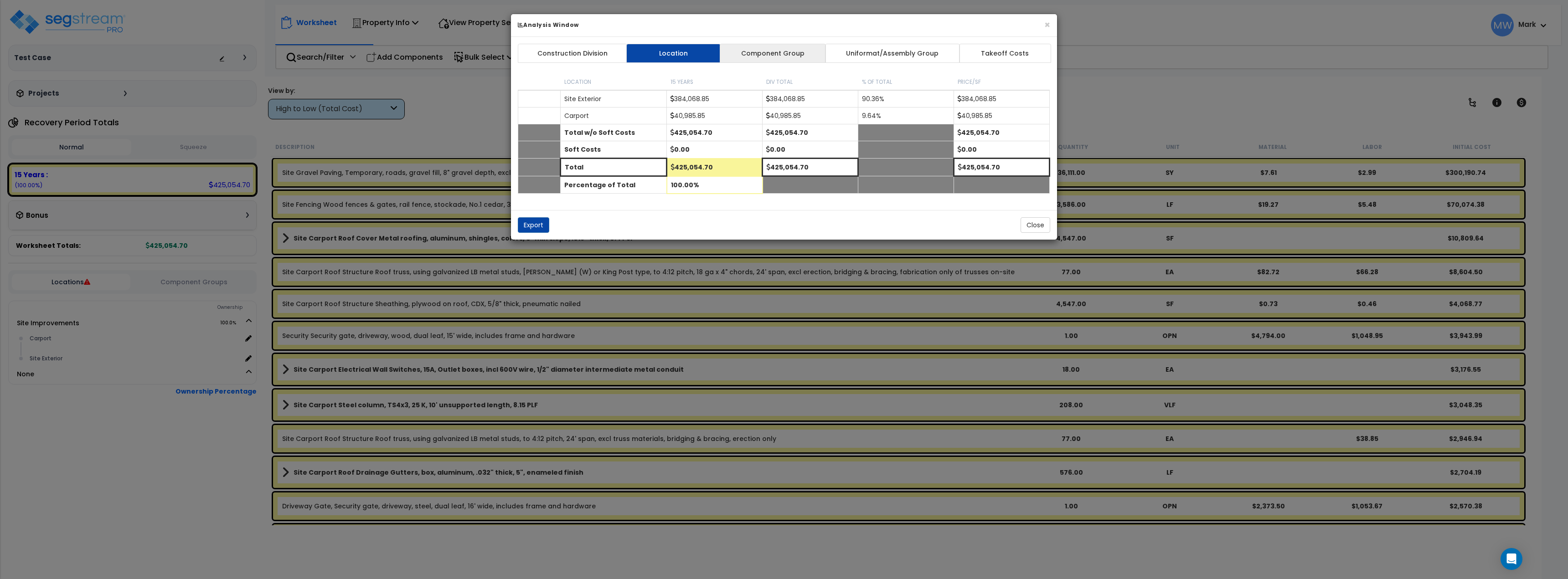
click at [756, 58] on link "Component Group" at bounding box center [773, 53] width 106 height 19
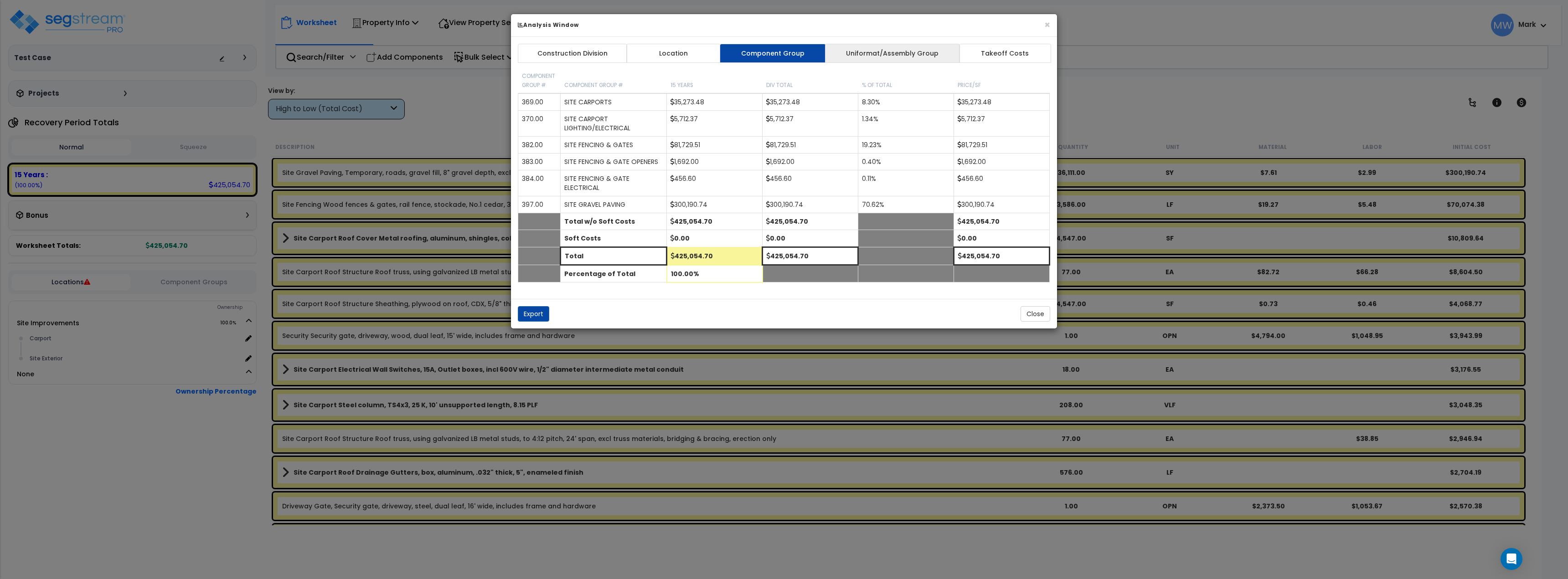
click at [854, 53] on link "Uniformat/Assembly Group" at bounding box center [893, 53] width 135 height 19
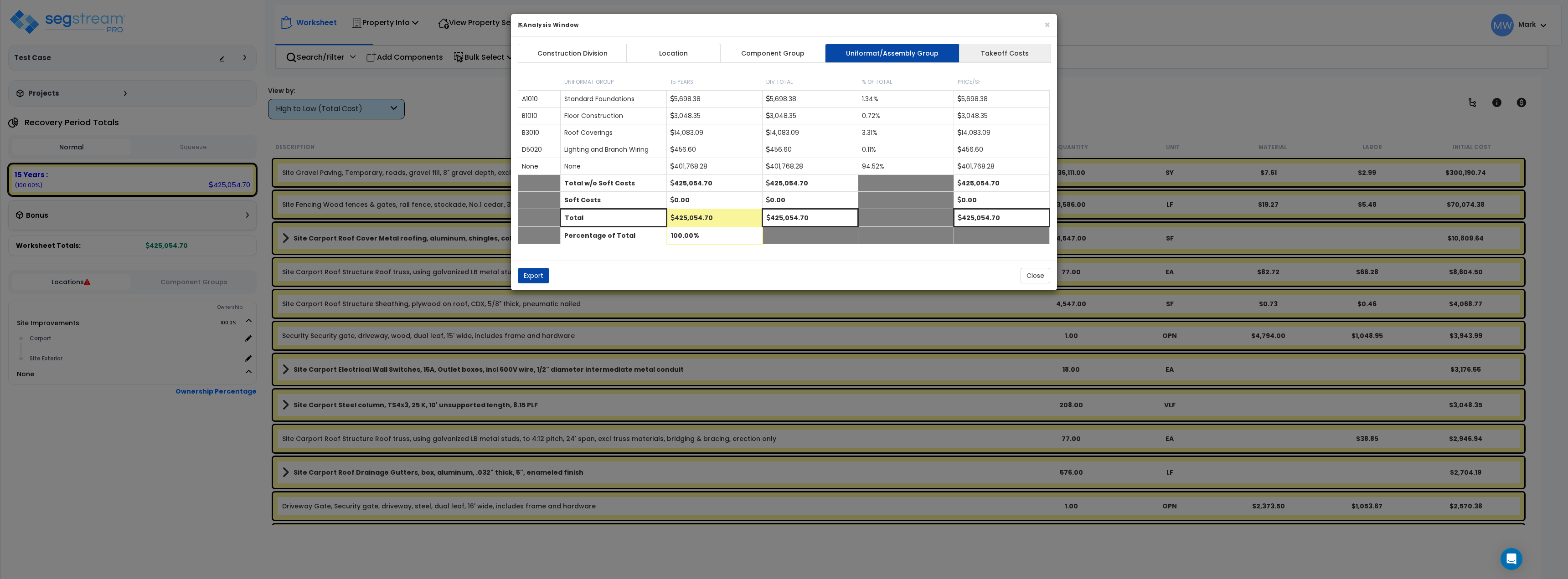
click at [981, 46] on link "Takeoff Costs" at bounding box center [1005, 53] width 92 height 19
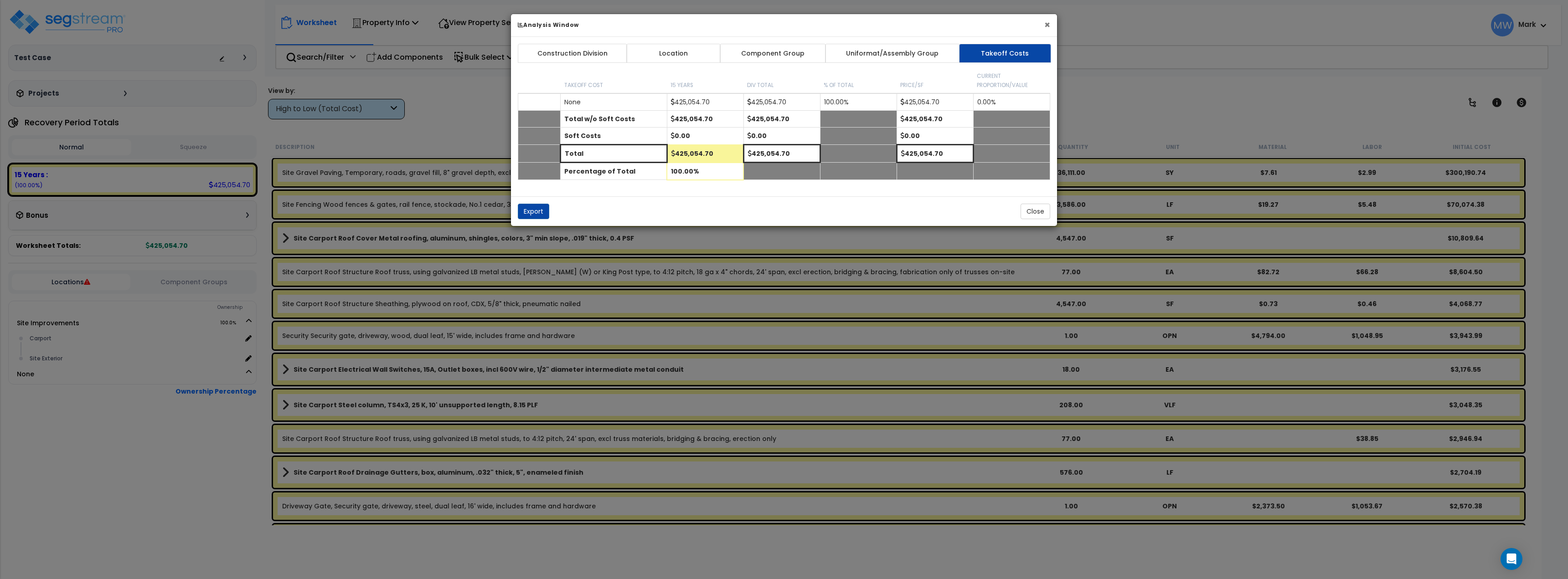
click at [1048, 23] on button "×" at bounding box center [1047, 25] width 6 height 10
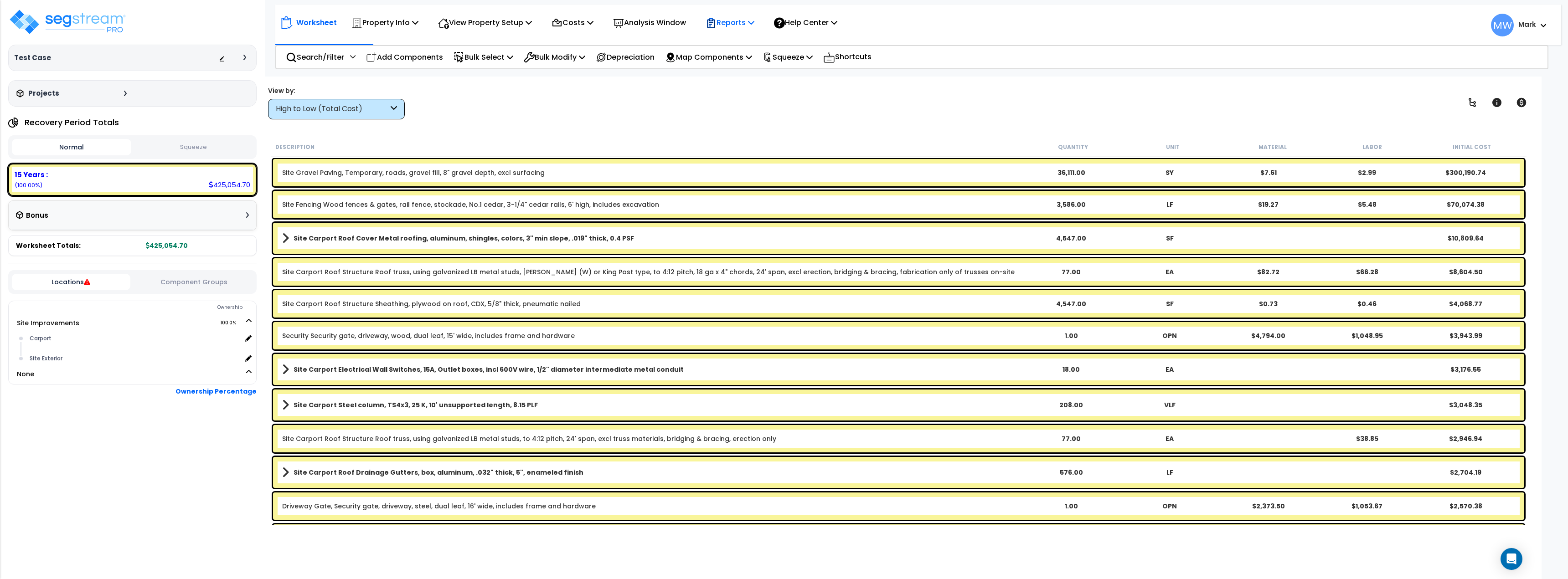
click at [754, 25] on p "Reports" at bounding box center [729, 22] width 49 height 12
drag, startPoint x: 833, startPoint y: 83, endPoint x: 809, endPoint y: 56, distance: 36.1
click at [833, 83] on div "Worksheet Property Info Property Setup Add Property Unit Template property Clon…" at bounding box center [899, 366] width 1287 height 579
click at [748, 25] on p "Reports" at bounding box center [729, 22] width 49 height 12
click at [756, 43] on link "Get Report" at bounding box center [747, 44] width 91 height 18
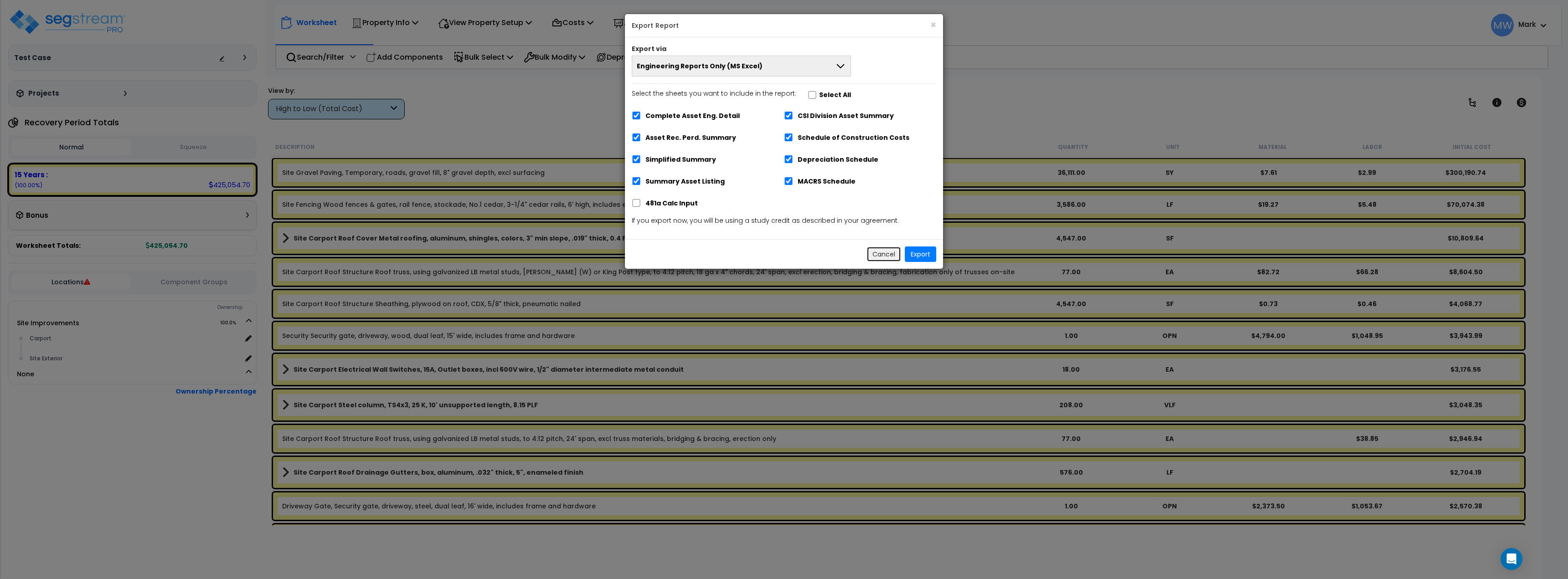
click at [871, 250] on button "Cancel" at bounding box center [884, 254] width 35 height 16
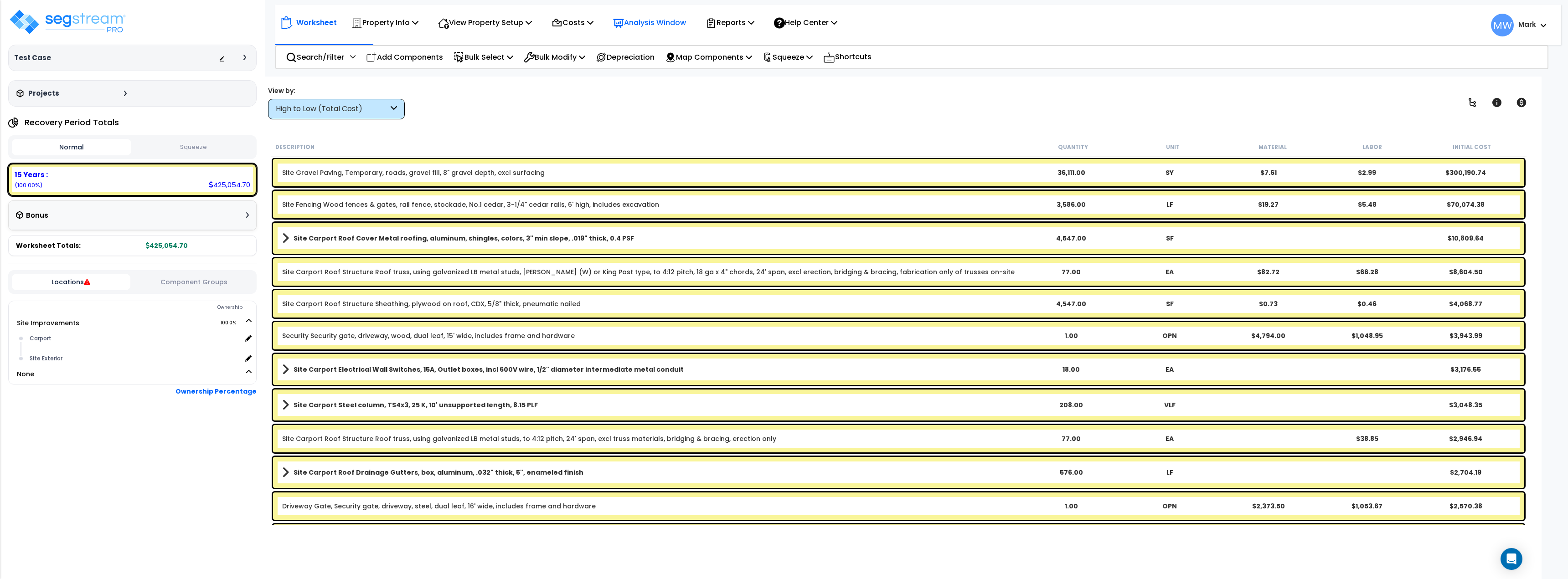
click at [646, 20] on p "Analysis Window" at bounding box center [649, 22] width 73 height 12
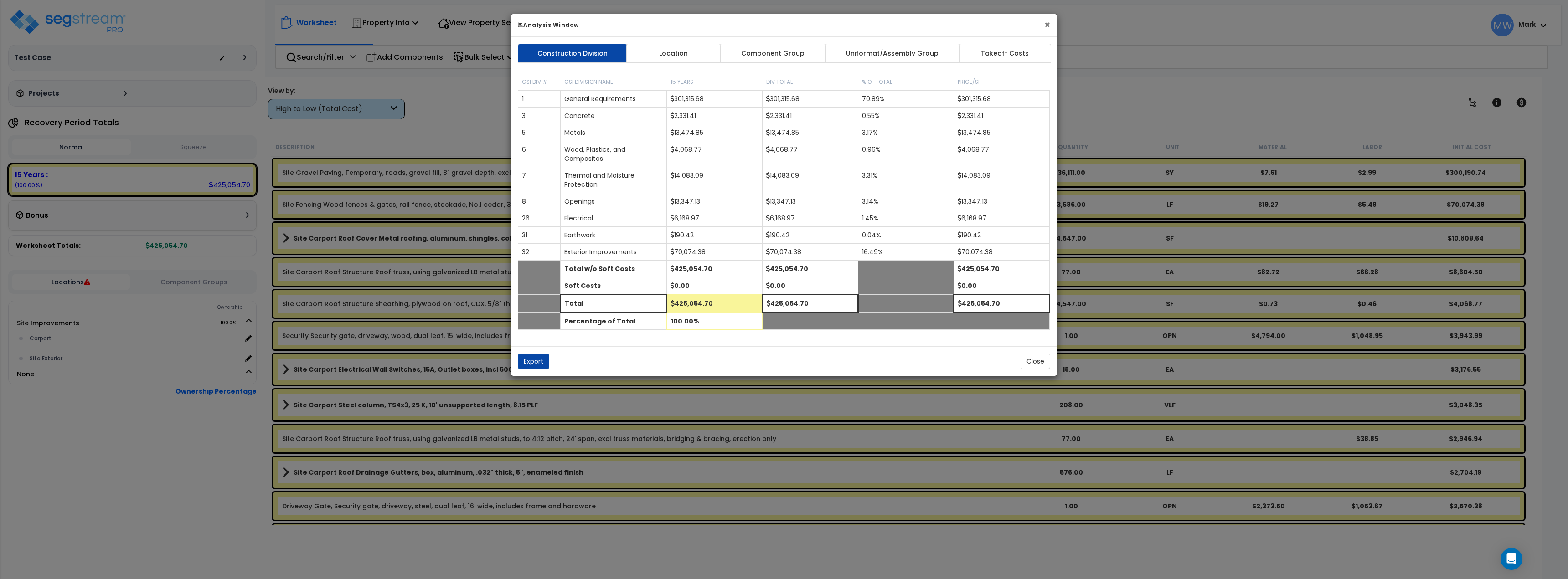
click at [1047, 23] on button "×" at bounding box center [1047, 25] width 6 height 10
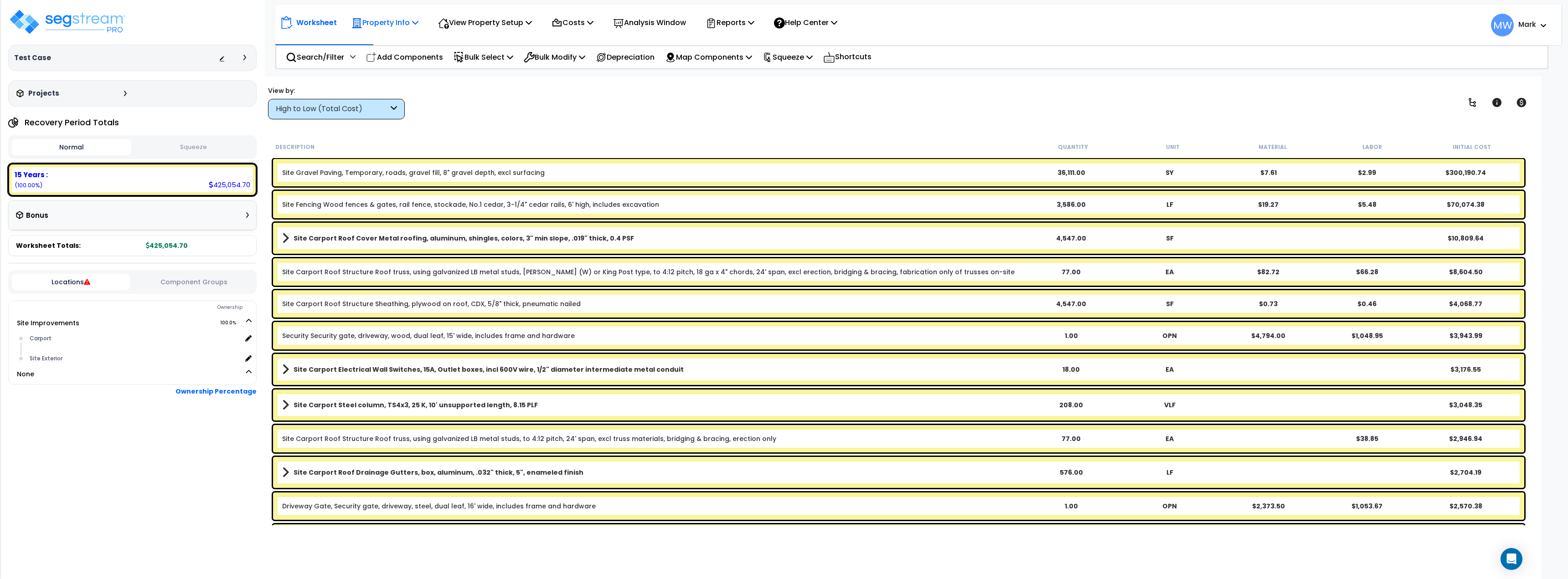
click at [407, 24] on p "Property Info" at bounding box center [384, 22] width 67 height 12
click at [383, 86] on link "Template property" at bounding box center [393, 81] width 91 height 18
click at [387, 36] on nav "Worksheet Property Info Property Setup Add Property Unit Template property Clon…" at bounding box center [919, 25] width 1287 height 40
click at [389, 26] on p "Property Info" at bounding box center [384, 22] width 67 height 12
click at [411, 82] on link "Template property" at bounding box center [393, 81] width 91 height 18
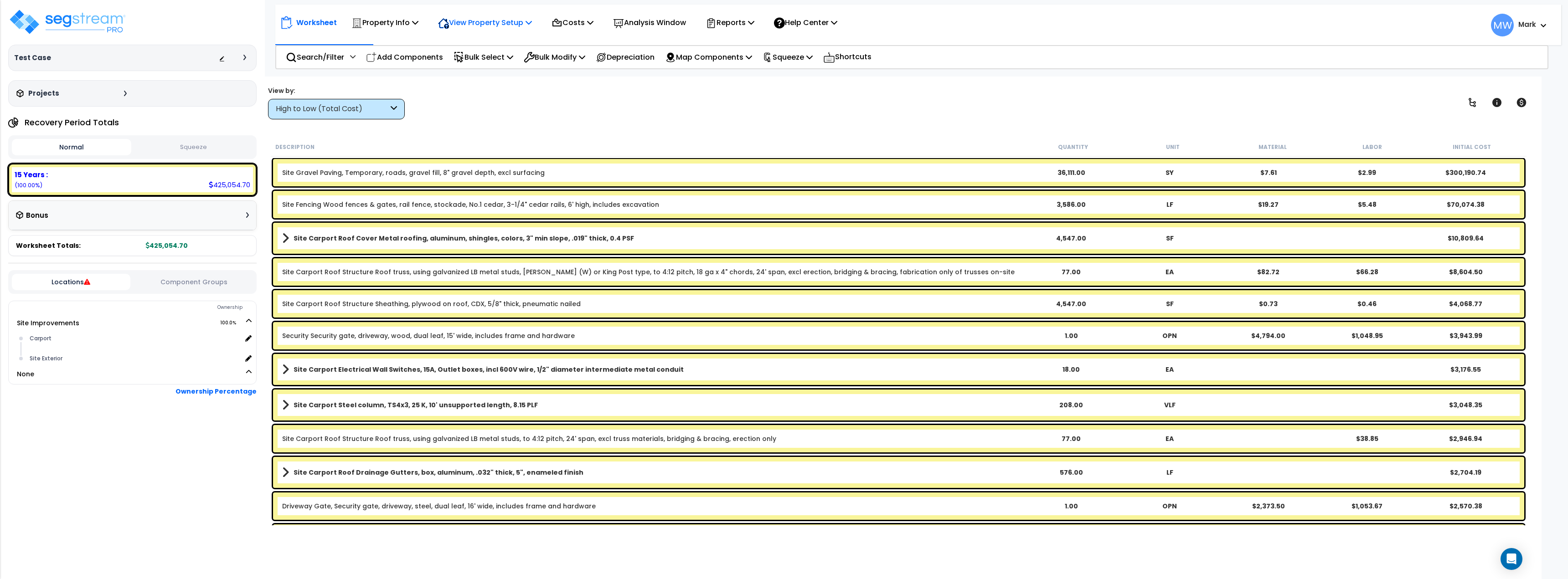
click at [513, 28] on p "View Property Setup" at bounding box center [485, 22] width 94 height 12
click at [625, 97] on div "View by: High to Low (Total Cost) High to Low (Total Cost)" at bounding box center [899, 102] width 1268 height 34
click at [657, 11] on div "Worksheet Property Info Property Setup Add Property Unit Template property Clon…" at bounding box center [919, 21] width 1287 height 32
click at [659, 23] on p "Analysis Window" at bounding box center [649, 22] width 73 height 12
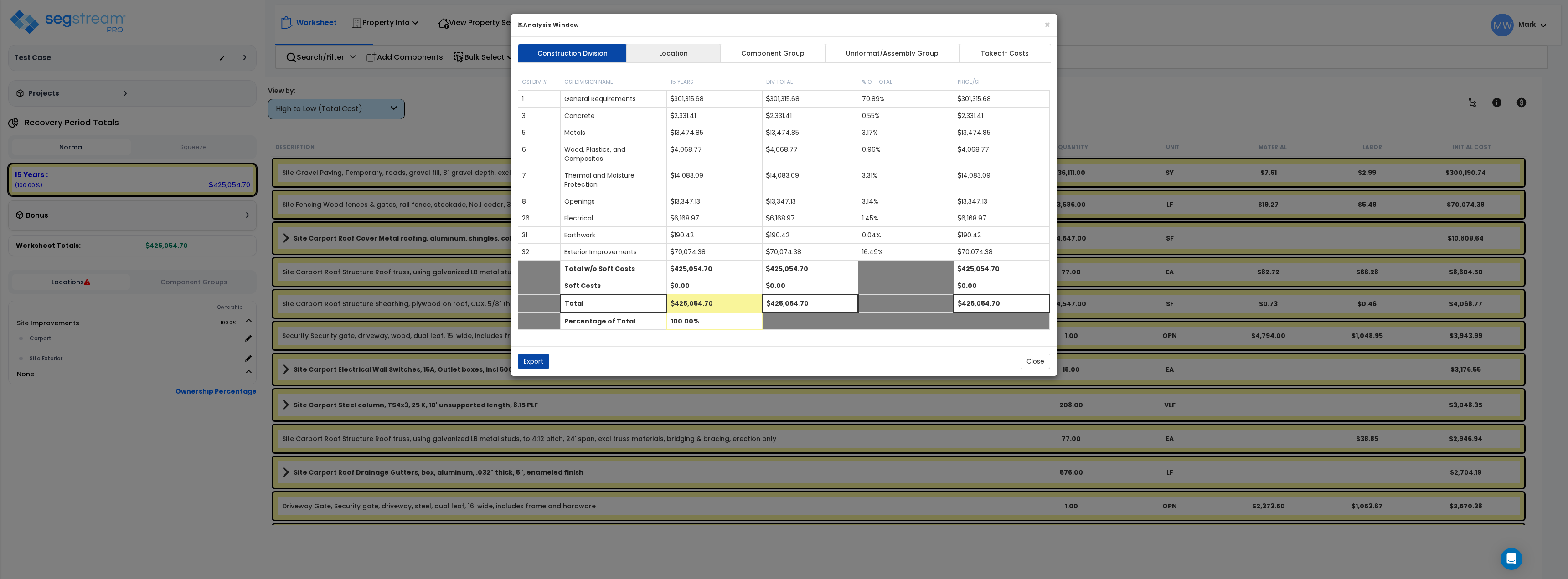
click at [680, 62] on link "Location" at bounding box center [673, 53] width 95 height 19
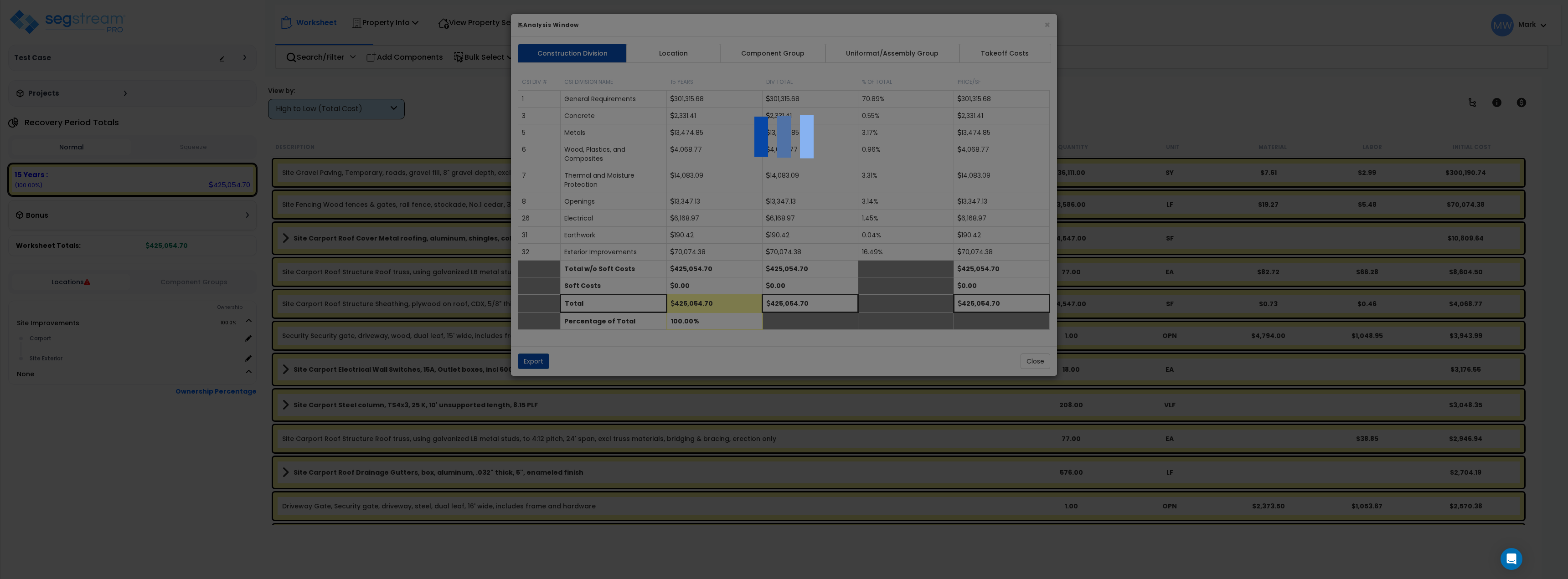
click at [734, 53] on body "We are Building your Property. So please grab a coffee and let us do the heavy …" at bounding box center [784, 330] width 1568 height 579
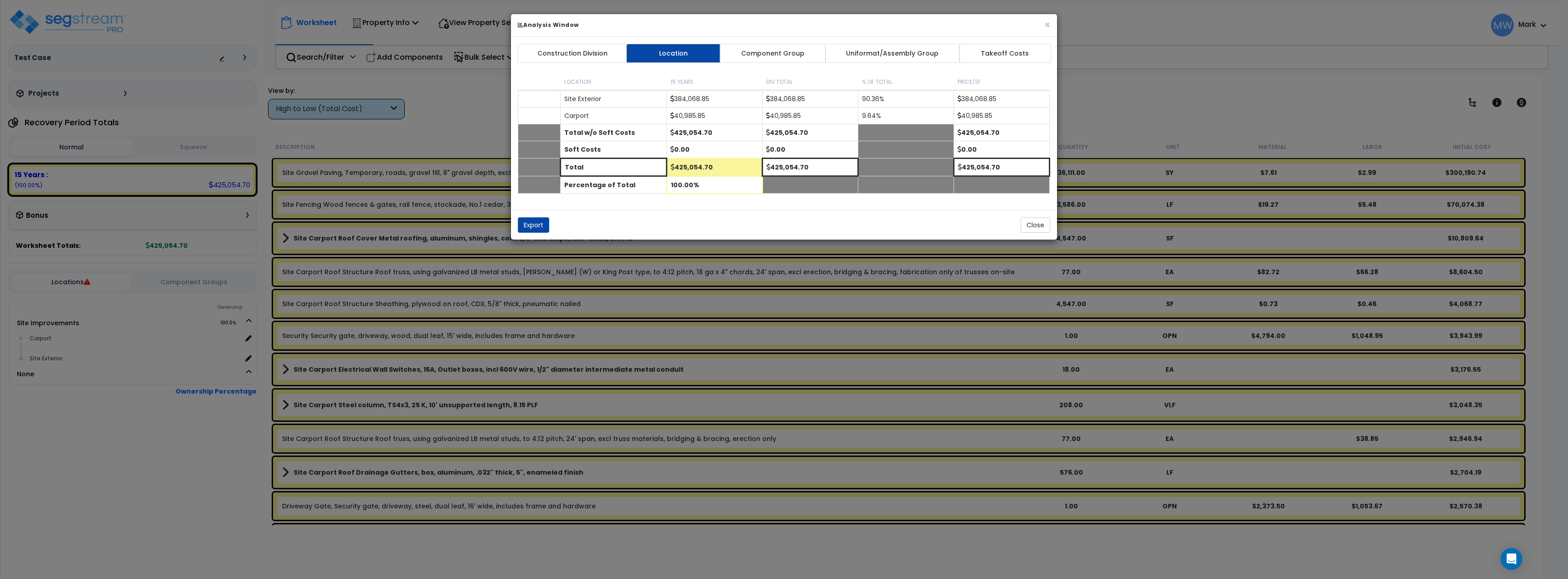
click at [337, 73] on div "× Analysis Window Construction Division Location Component Group Uniformat/Asse…" at bounding box center [784, 290] width 1568 height 579
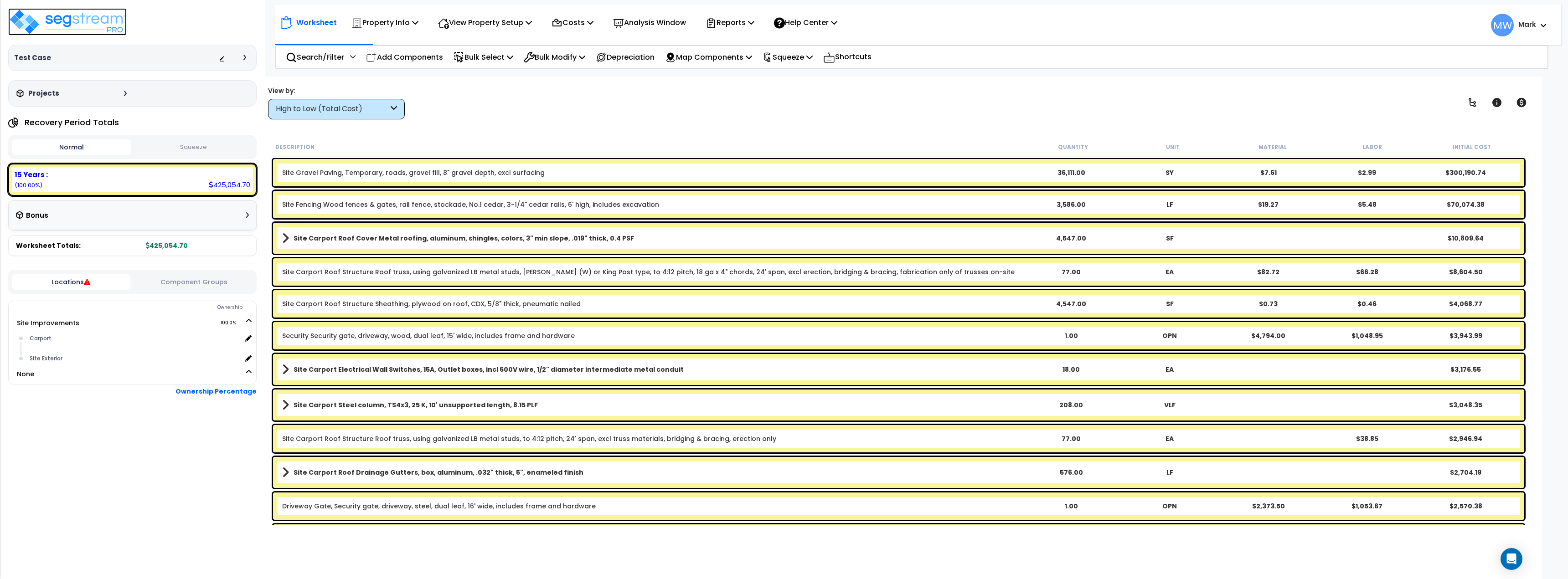
click at [109, 21] on img at bounding box center [67, 21] width 119 height 27
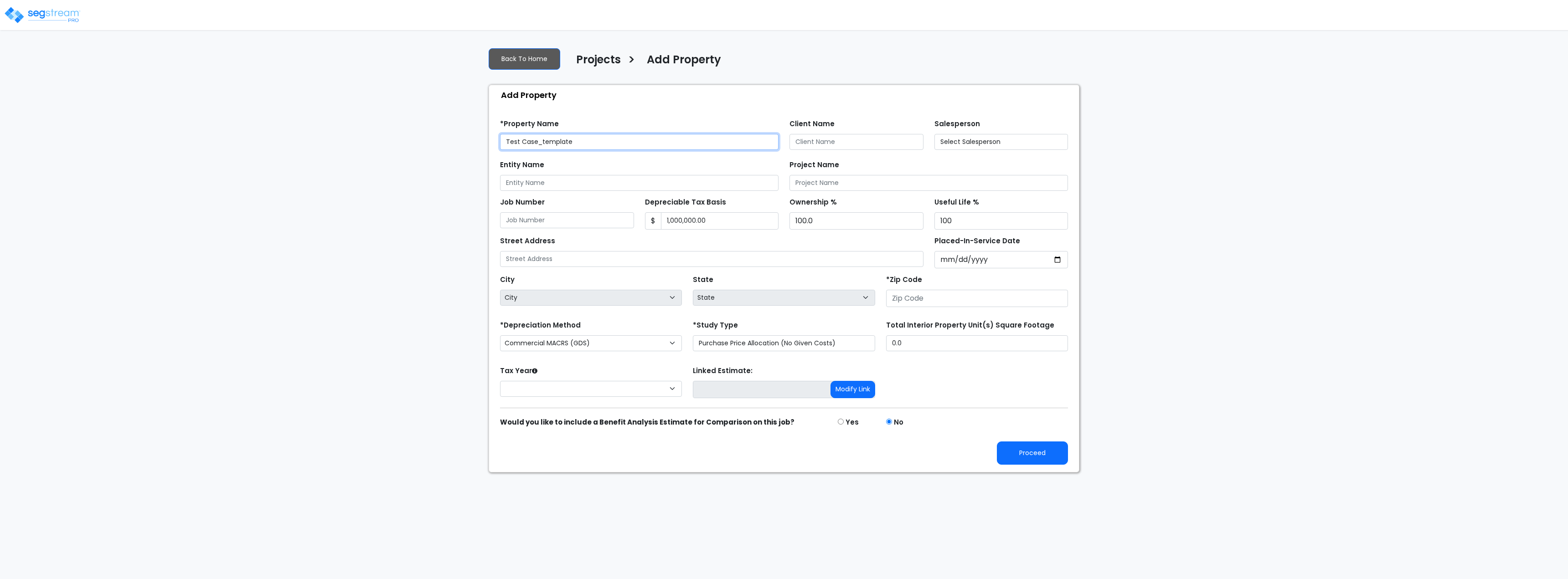
type input "103 Oddo Lane Se"
type input "35802"
select select "AL"
select select "2025"
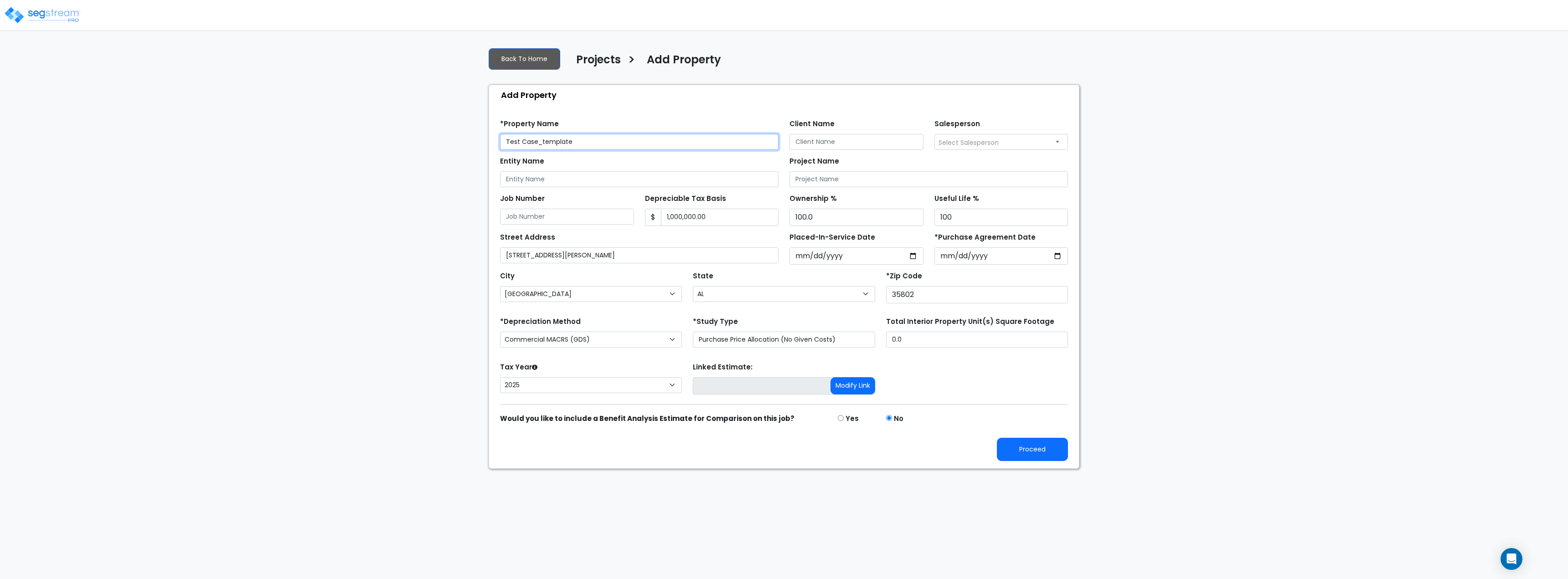
click at [624, 139] on input "Test Case_template" at bounding box center [640, 141] width 278 height 16
type input "Khalsa Properties RS Means Run"
click at [1031, 444] on button "Proceed" at bounding box center [1032, 449] width 71 height 23
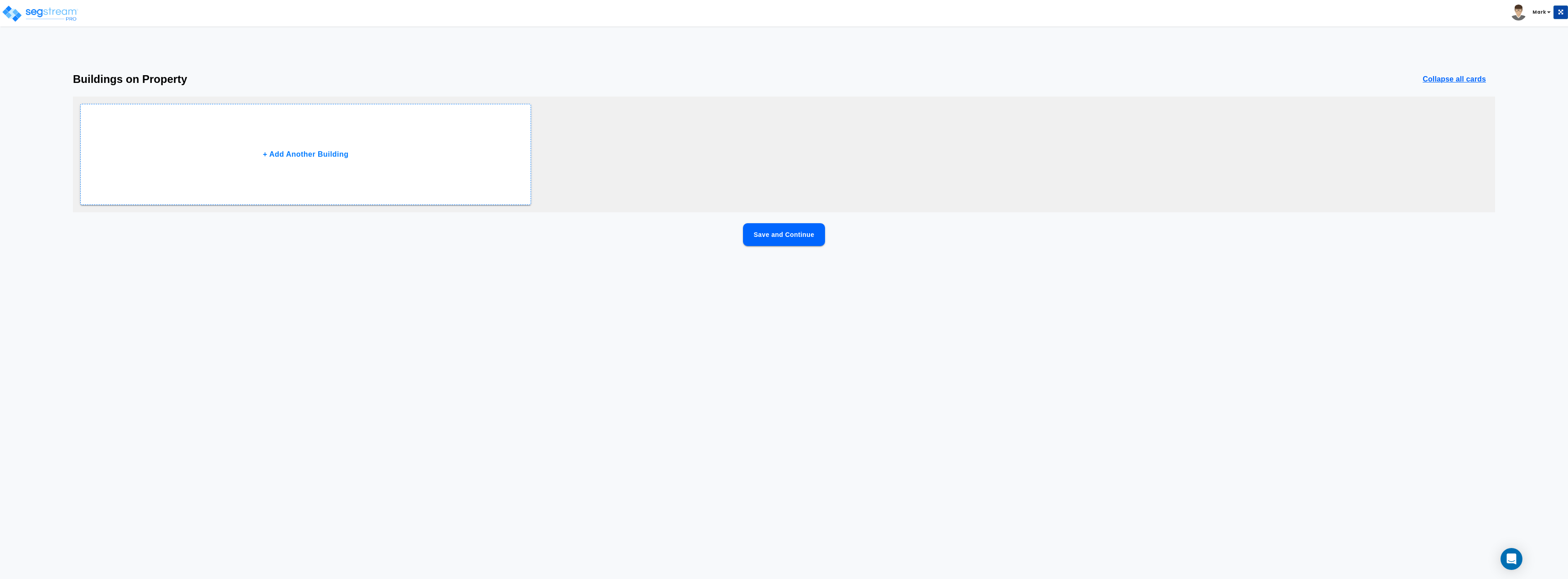
click at [793, 240] on button "Save and Continue" at bounding box center [784, 234] width 82 height 23
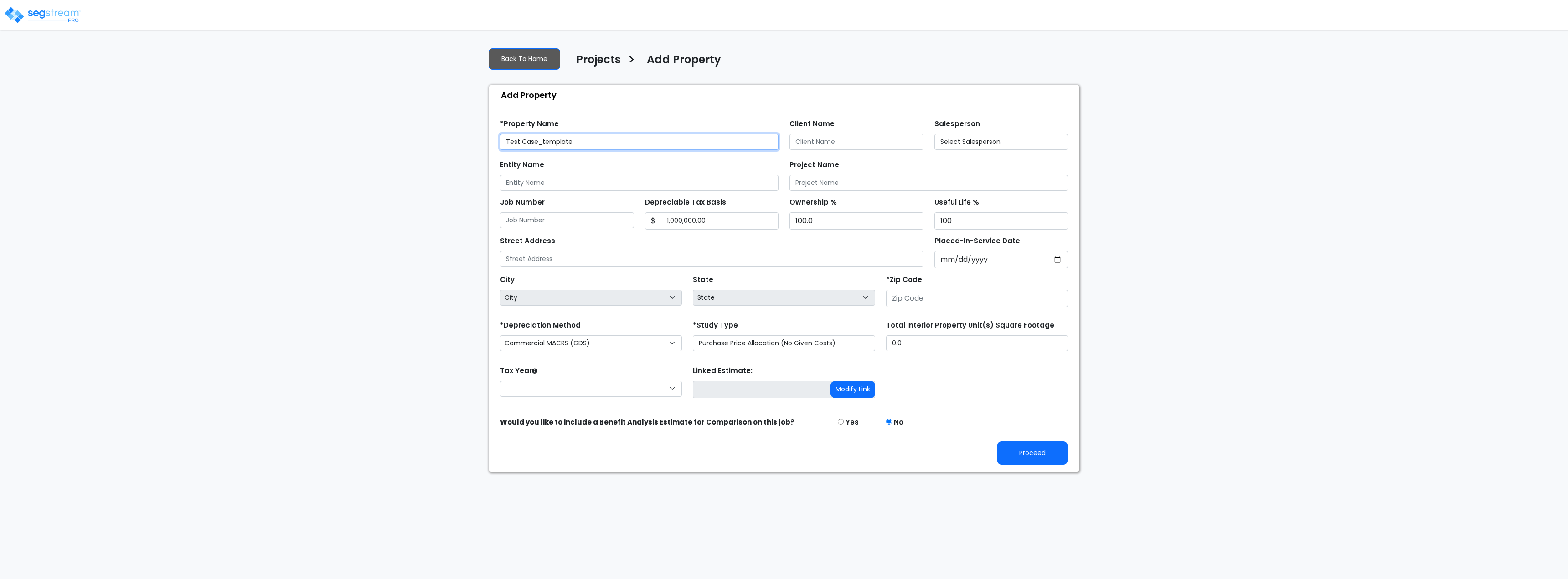
type input "[STREET_ADDRESS][PERSON_NAME]"
type input "35802"
select select "AL"
select select "2025"
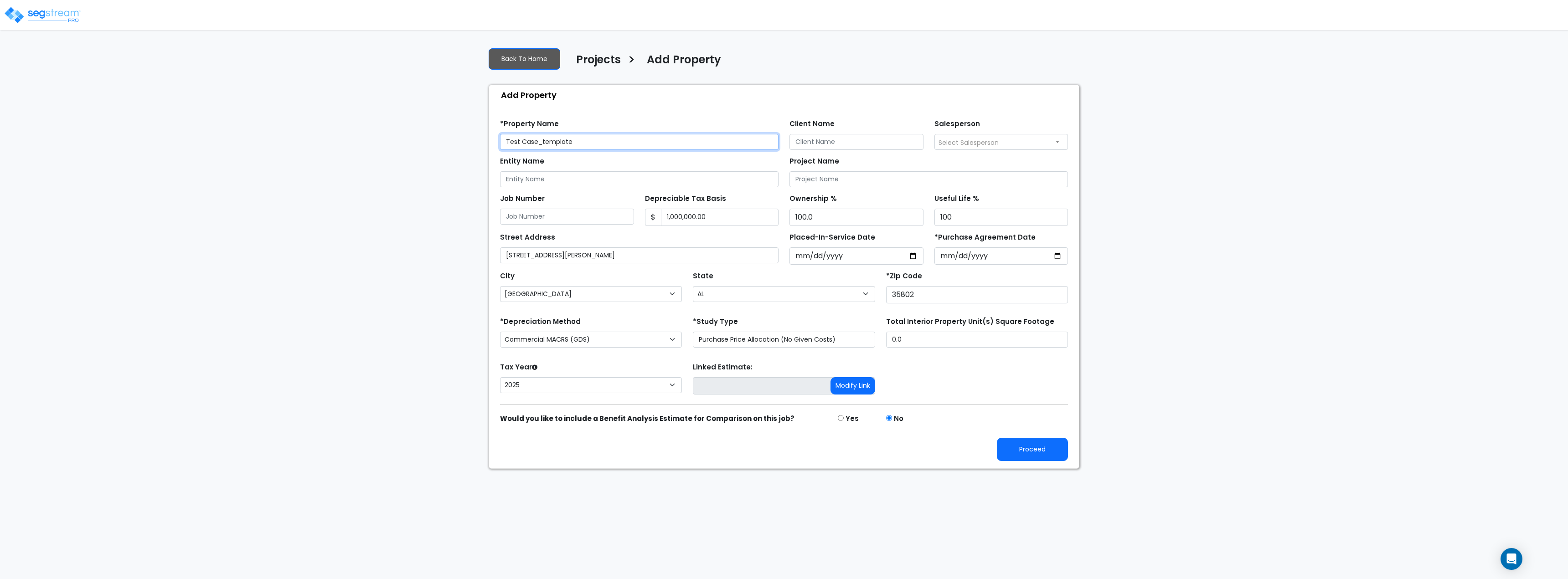
click at [612, 146] on input "Test Case_template" at bounding box center [640, 141] width 278 height 16
type input "Khalsa Properties"
click at [1025, 442] on button "Proceed" at bounding box center [1032, 449] width 71 height 23
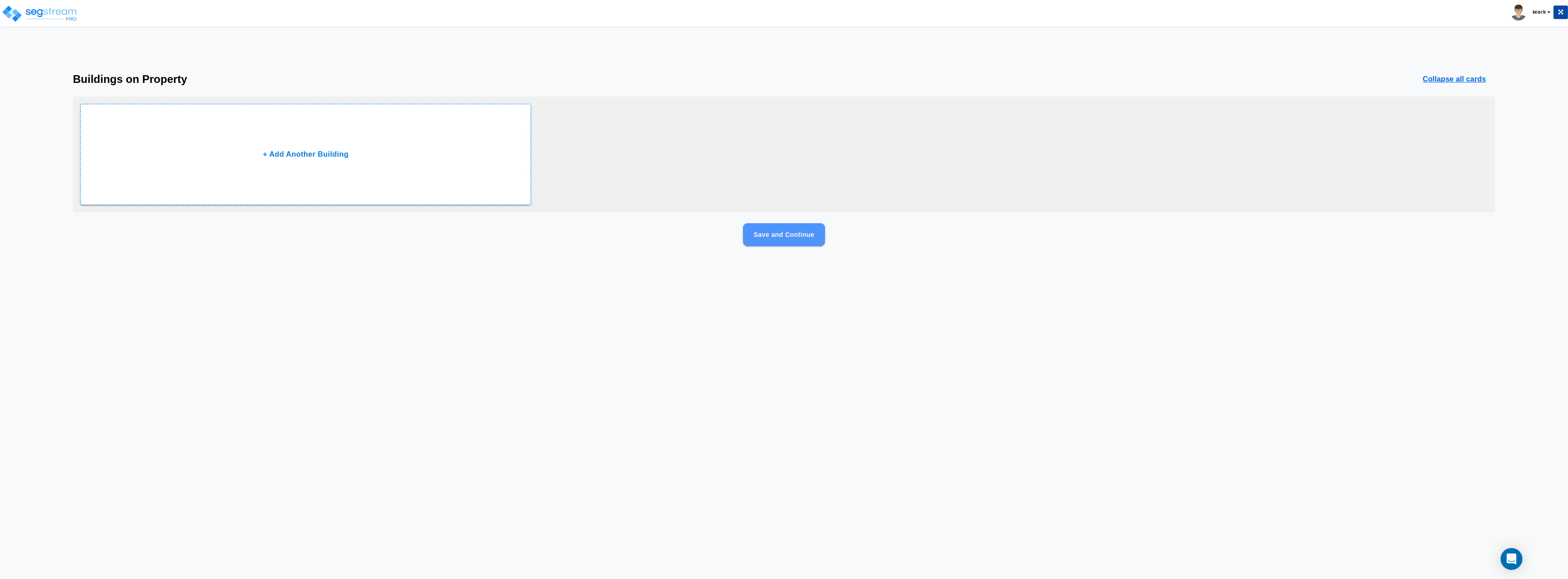
click at [807, 237] on button "Save and Continue" at bounding box center [784, 234] width 82 height 23
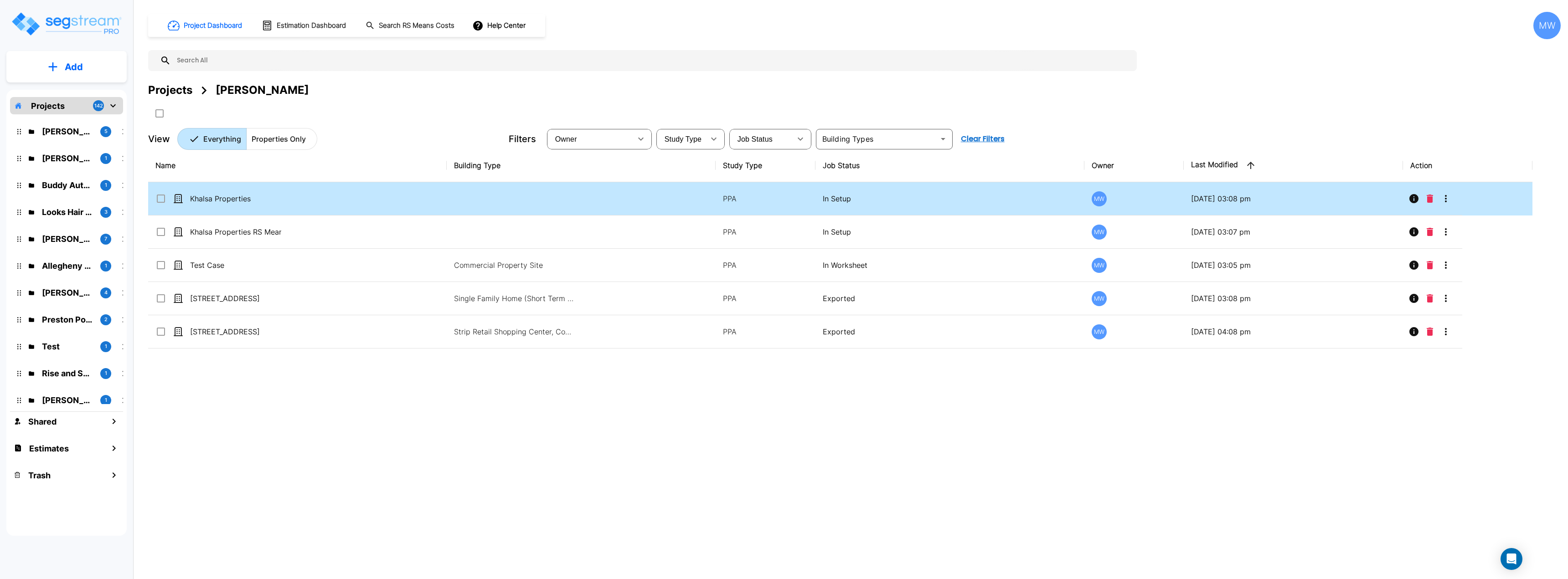
click at [1428, 202] on icon "Delete" at bounding box center [1431, 199] width 7 height 8
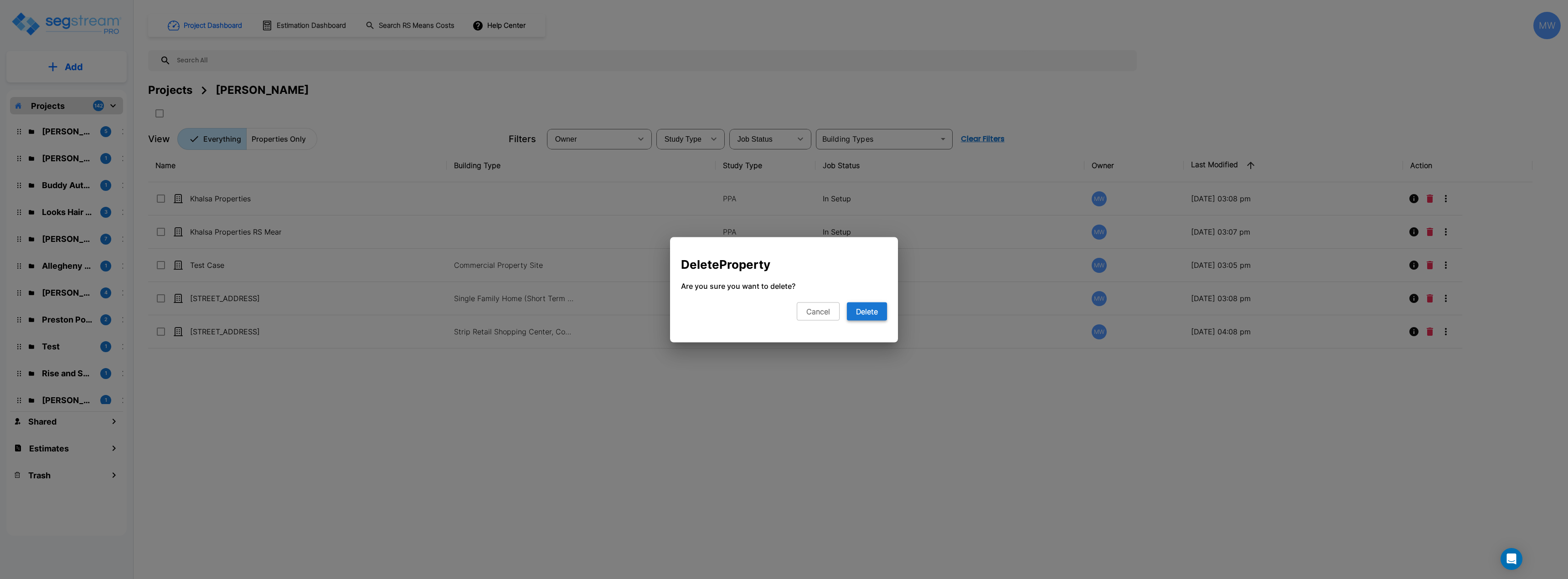
click at [863, 309] on button "Delete" at bounding box center [867, 311] width 40 height 18
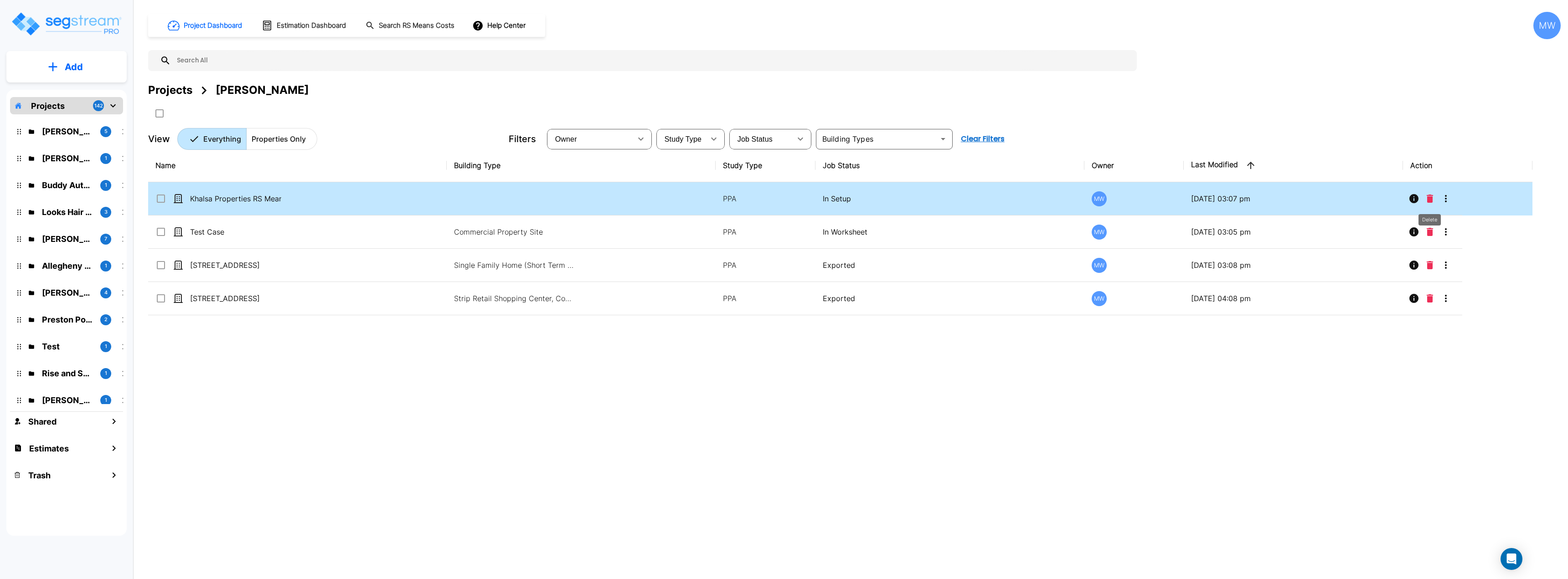
click at [1430, 198] on icon "Delete" at bounding box center [1431, 199] width 7 height 8
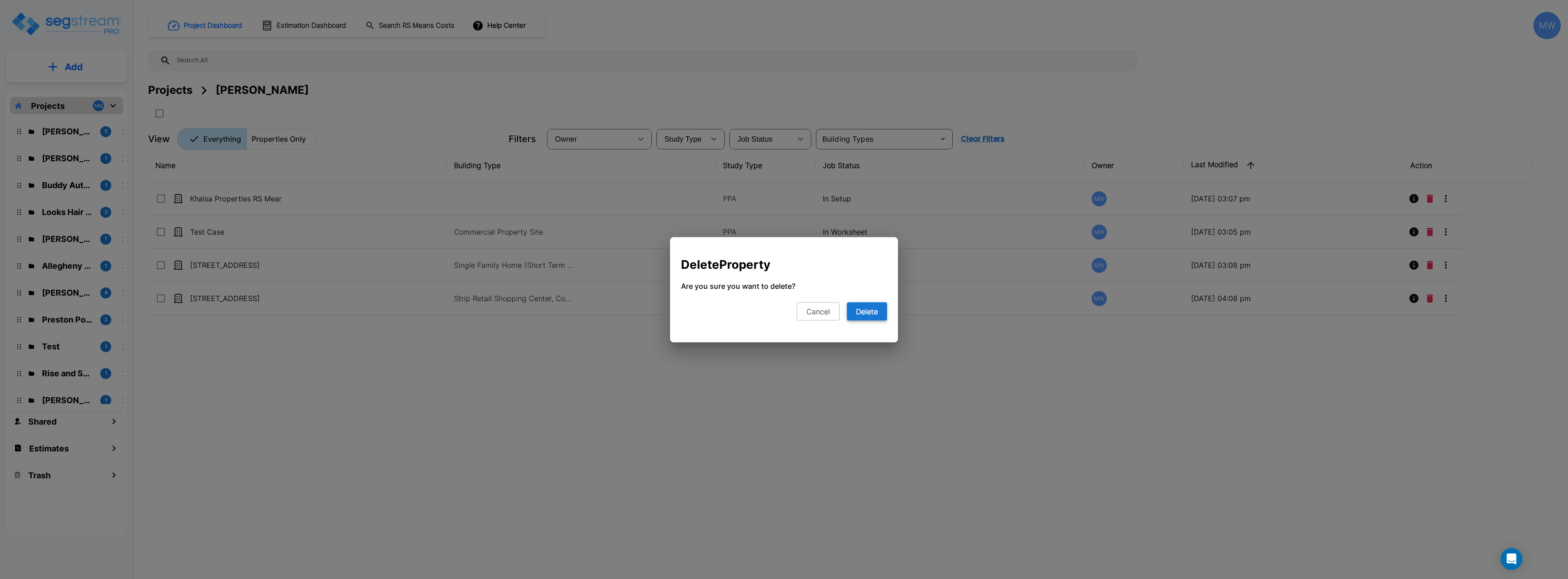
click at [859, 311] on button "Delete" at bounding box center [867, 311] width 40 height 18
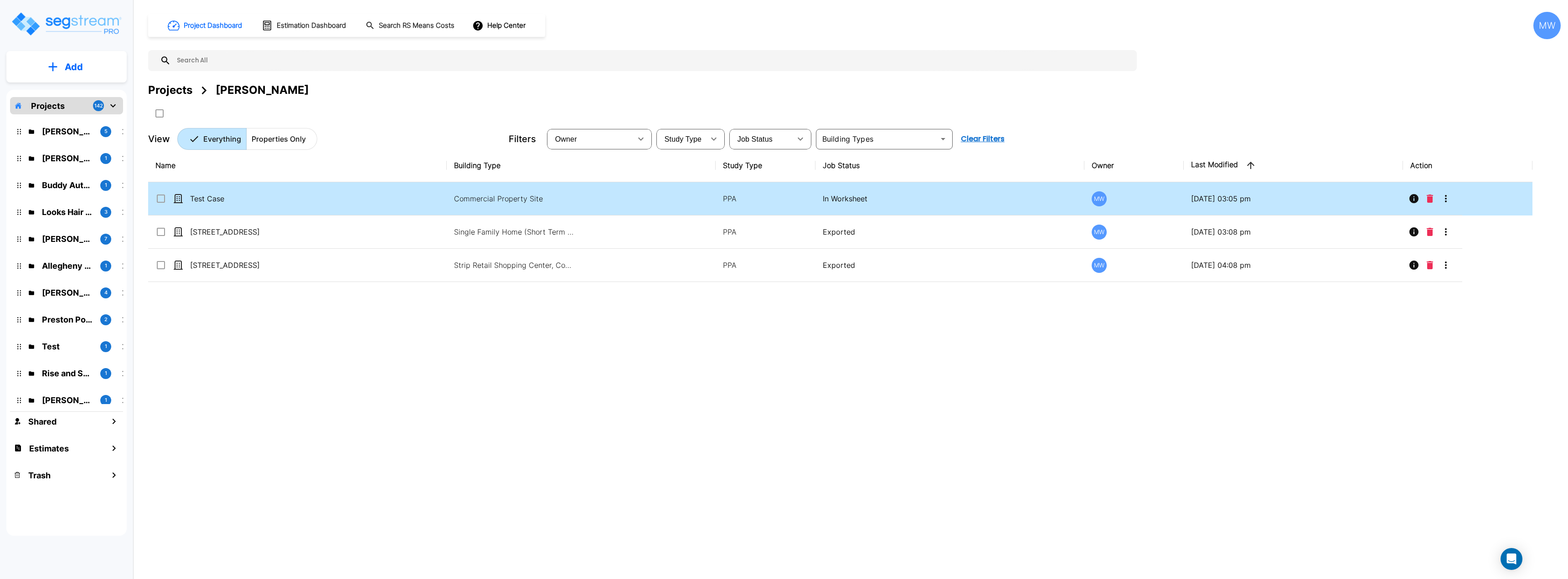
click at [361, 186] on td "Test Case" at bounding box center [297, 199] width 299 height 33
checkbox input "true"
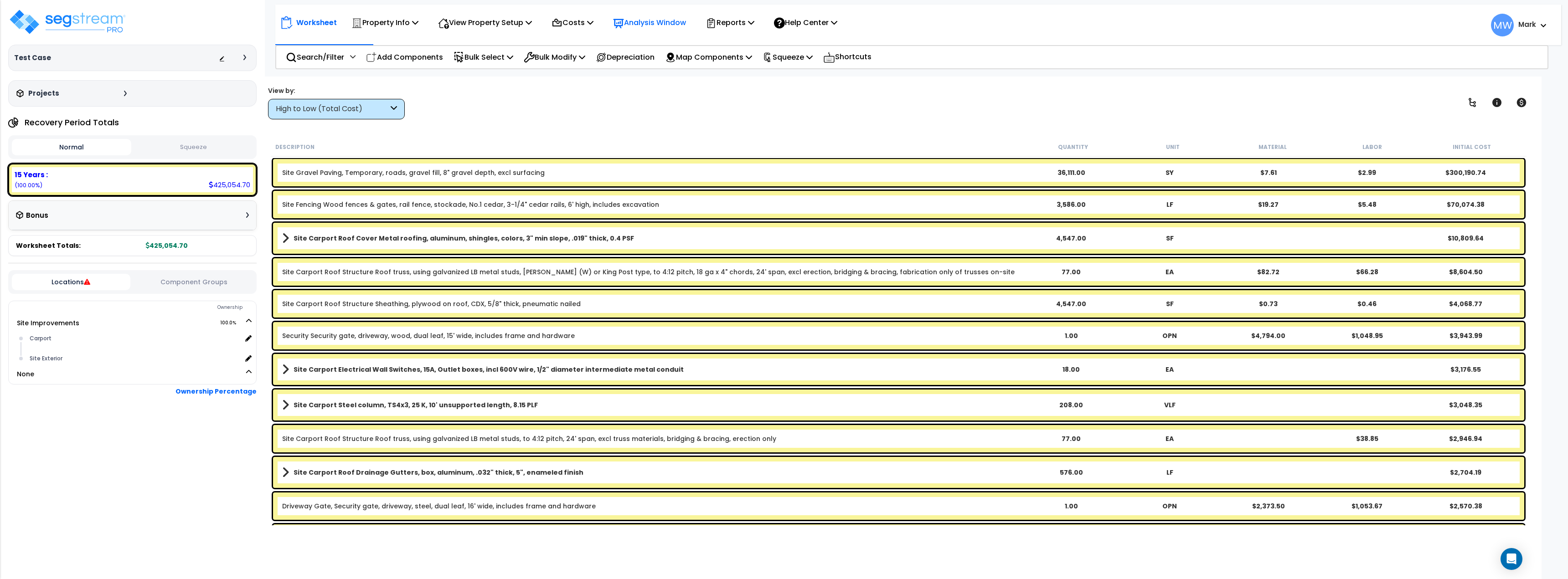
click at [646, 22] on p "Analysis Window" at bounding box center [649, 22] width 73 height 12
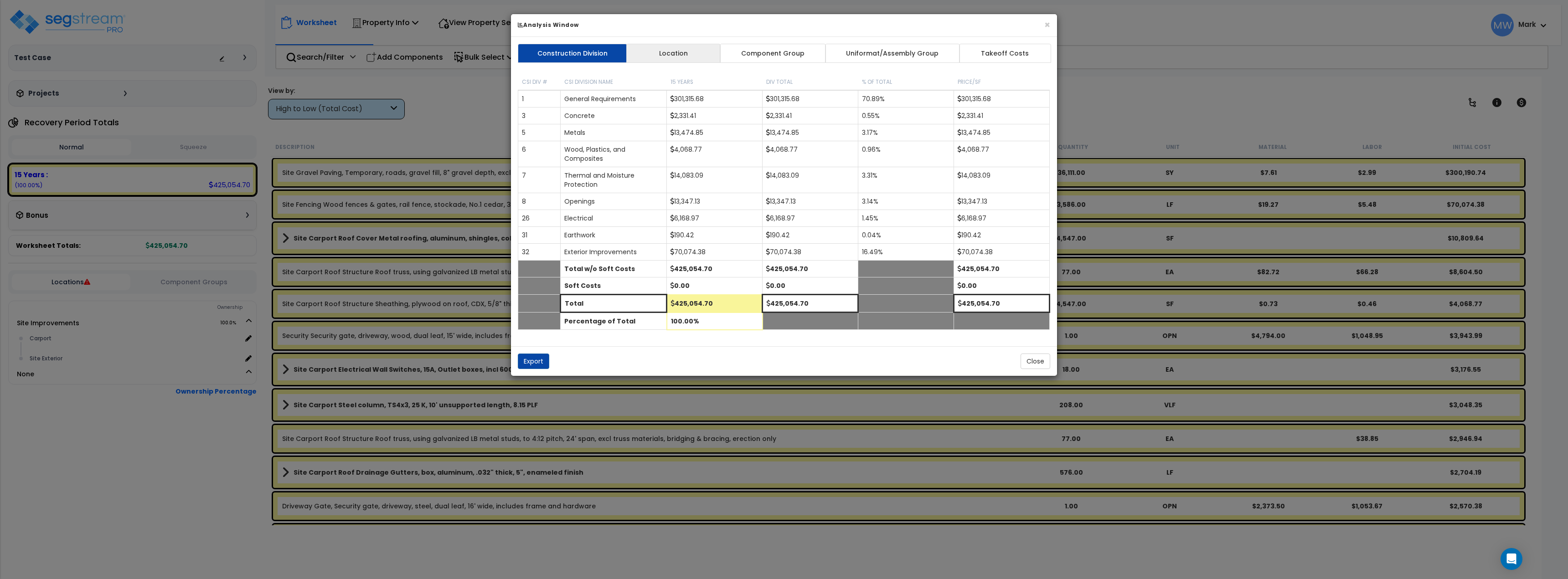
click at [683, 58] on link "Location" at bounding box center [673, 53] width 95 height 19
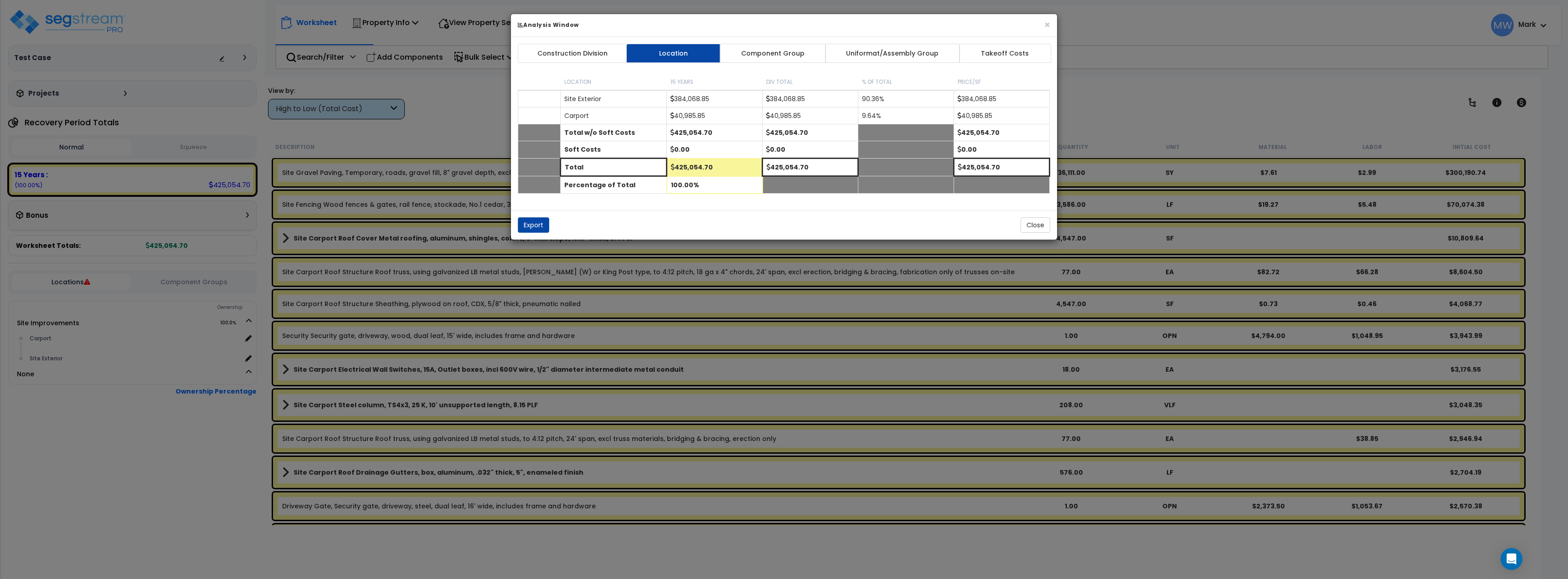
click at [752, 55] on link "Component Group" at bounding box center [773, 53] width 106 height 19
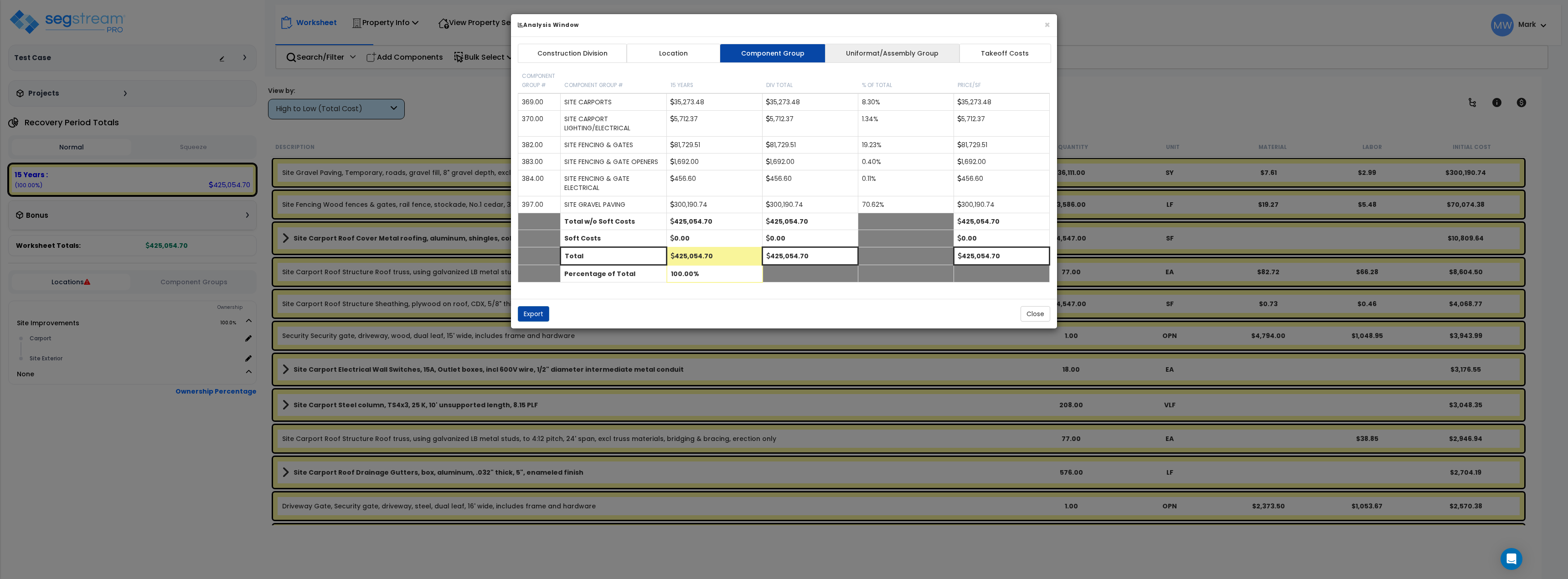
click at [867, 50] on link "Uniformat/Assembly Group" at bounding box center [893, 53] width 135 height 19
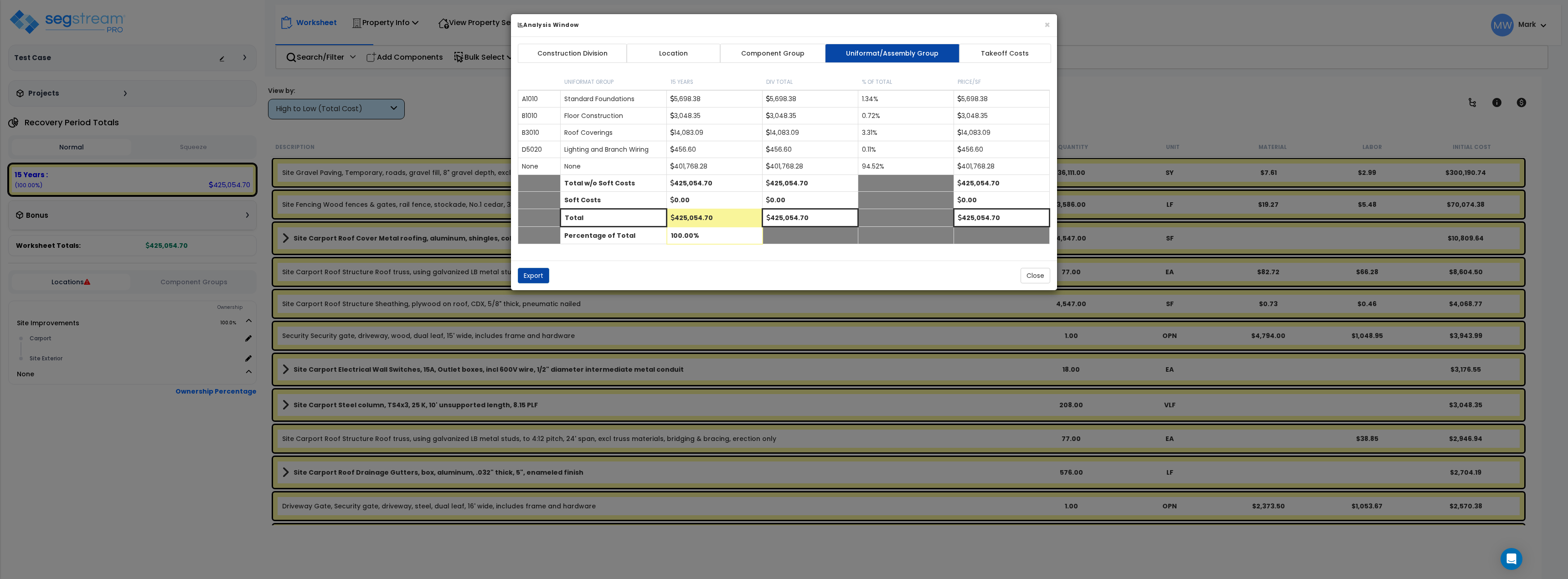
click at [1031, 60] on link "Takeoff Costs" at bounding box center [1005, 53] width 92 height 19
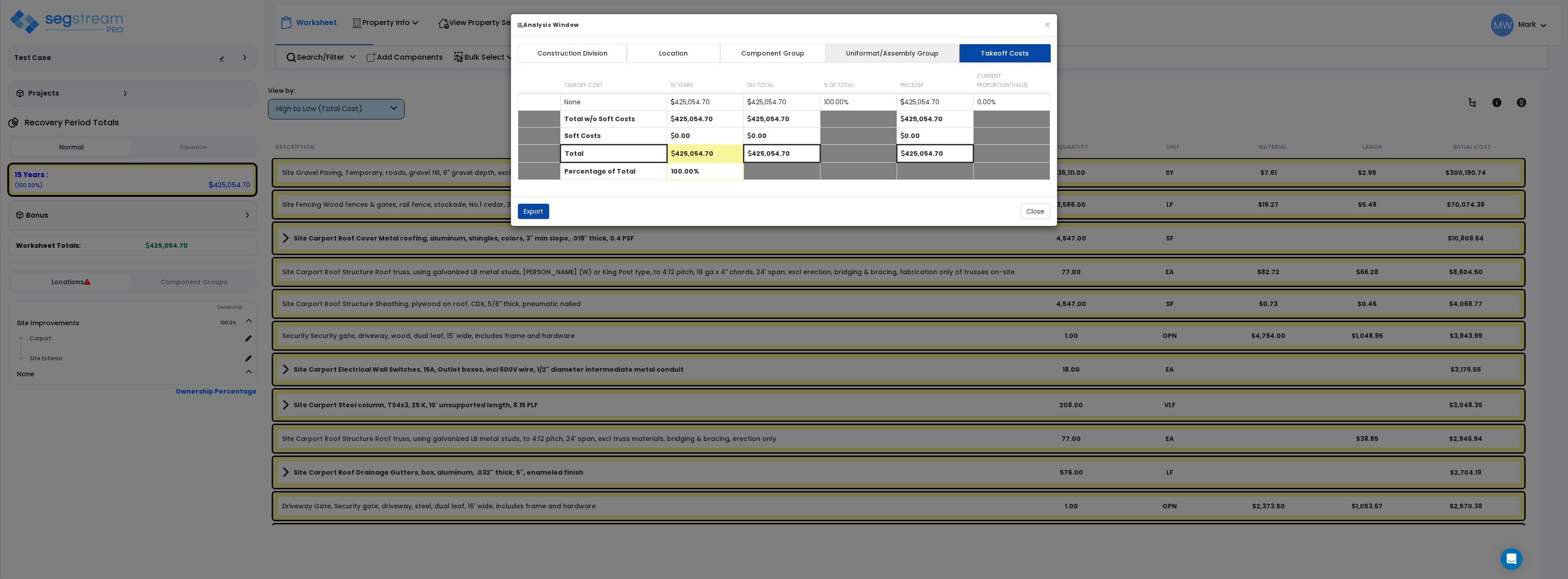
click at [897, 54] on link "Uniformat/Assembly Group" at bounding box center [893, 53] width 135 height 19
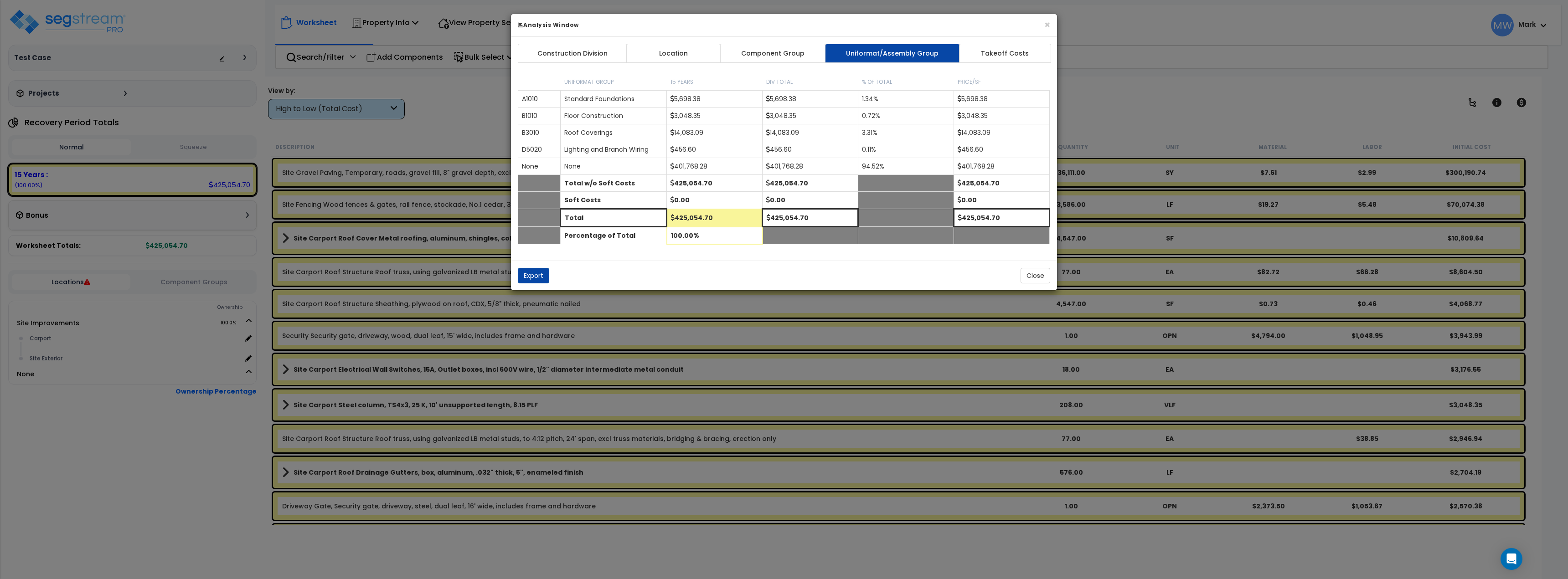
click at [769, 49] on body "We are Building your Property. So please grab a coffee and let us do the heavy …" at bounding box center [784, 330] width 1568 height 579
click at [683, 58] on link "Location" at bounding box center [673, 53] width 95 height 19
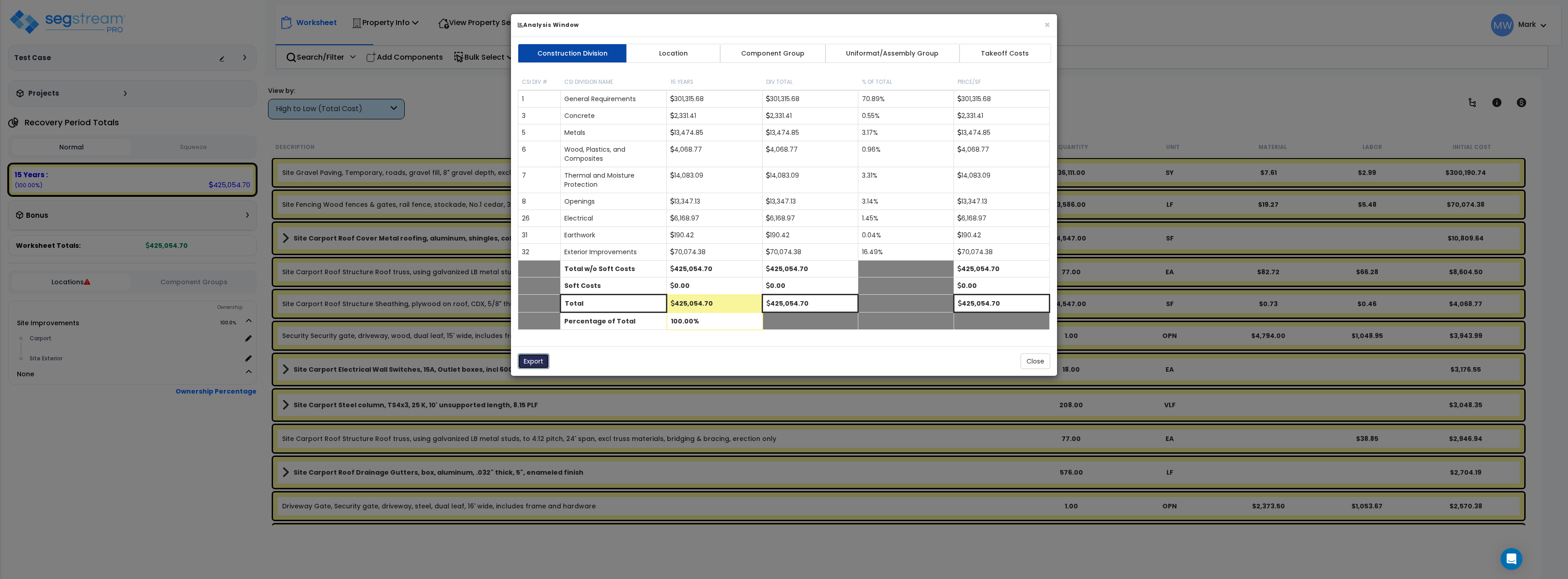
click at [540, 364] on button "Export" at bounding box center [533, 361] width 31 height 16
click at [1042, 358] on button "Close" at bounding box center [1035, 361] width 30 height 16
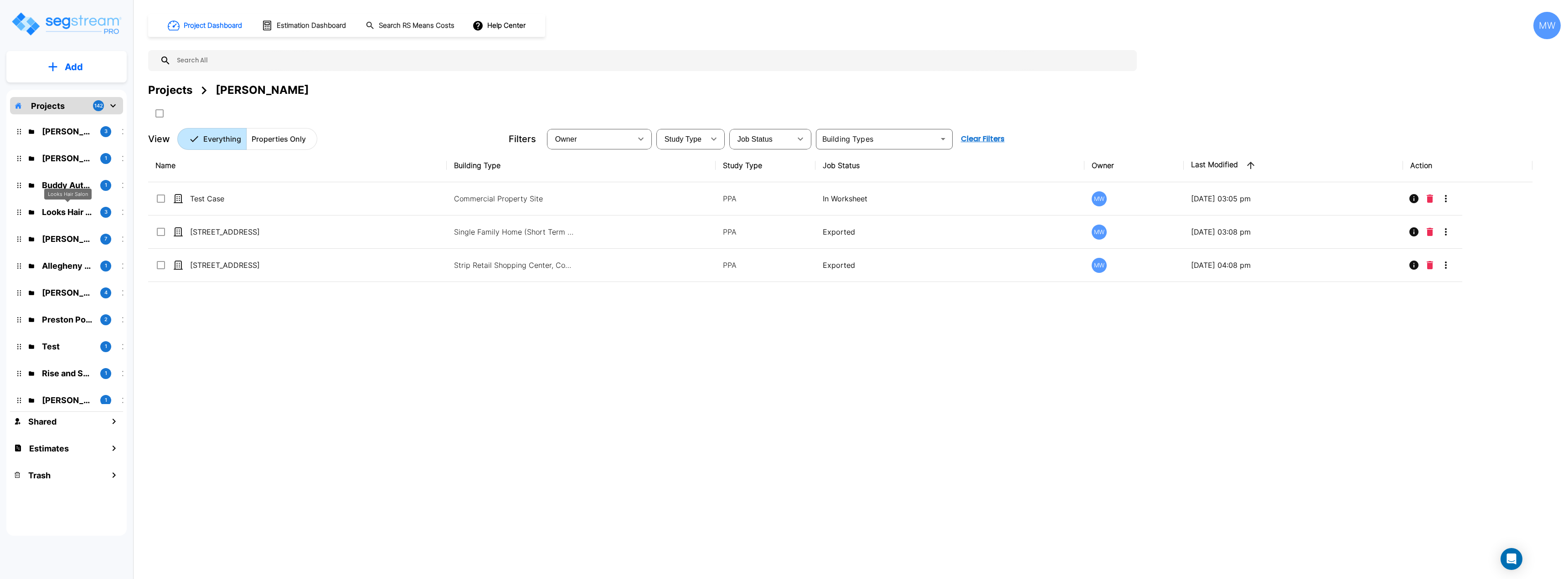
click at [74, 214] on p "Looks Hair Salon" at bounding box center [67, 211] width 51 height 12
